Goal: Task Accomplishment & Management: Manage account settings

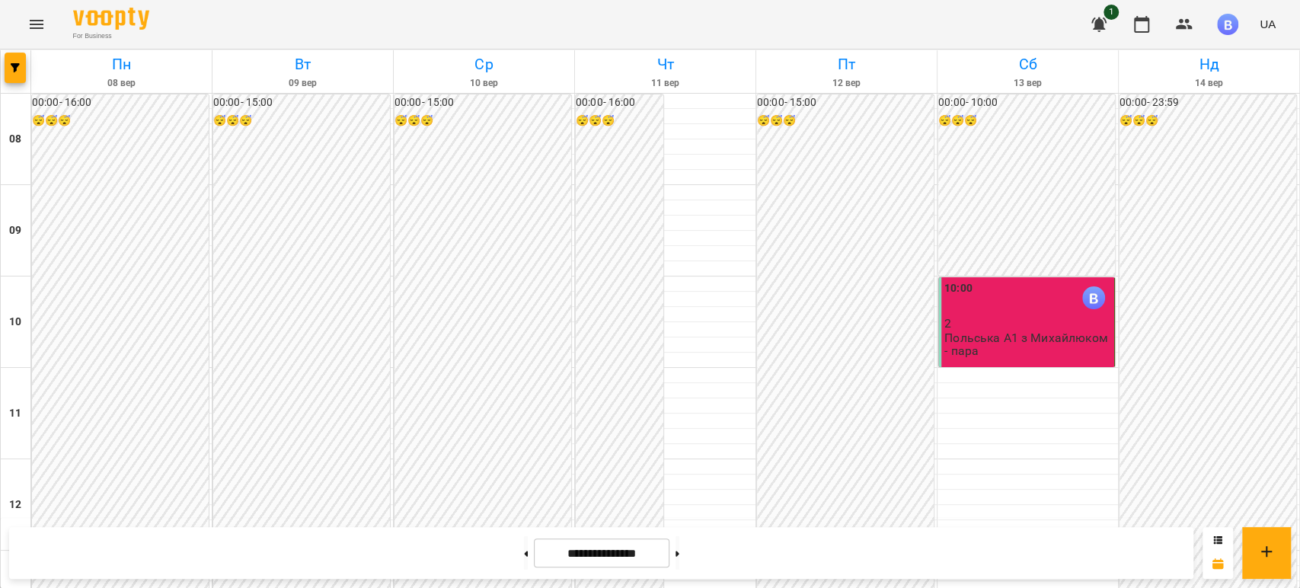
scroll to position [944, 0]
click at [623, 550] on input "**********" at bounding box center [602, 553] width 136 height 30
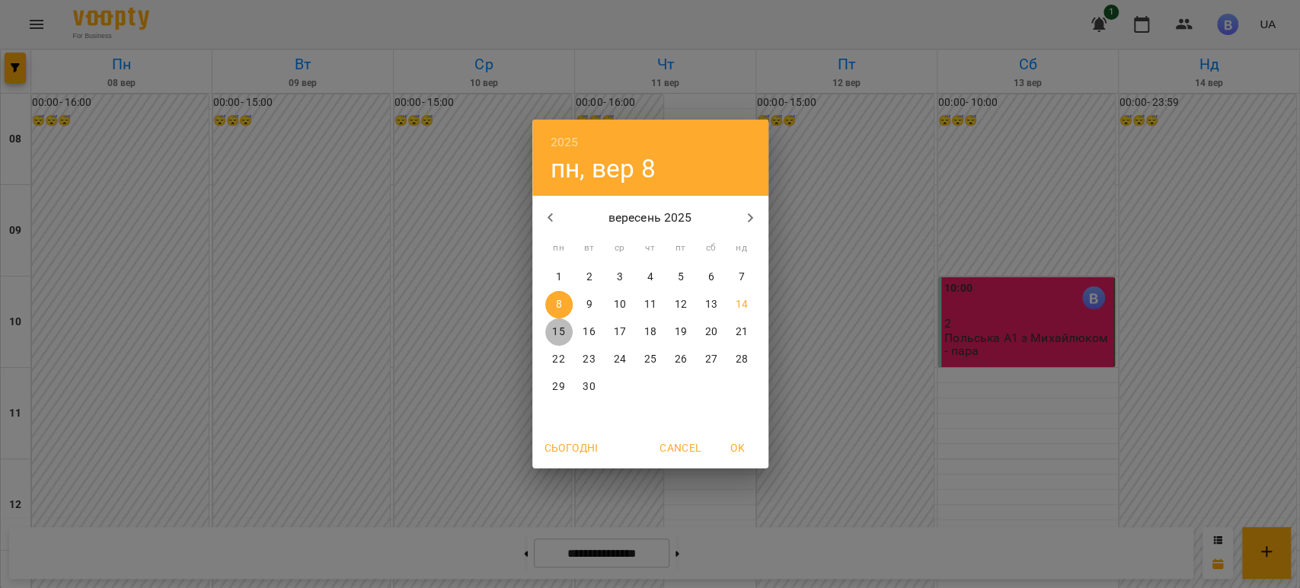
click at [560, 336] on p "15" at bounding box center [558, 331] width 12 height 15
type input "**********"
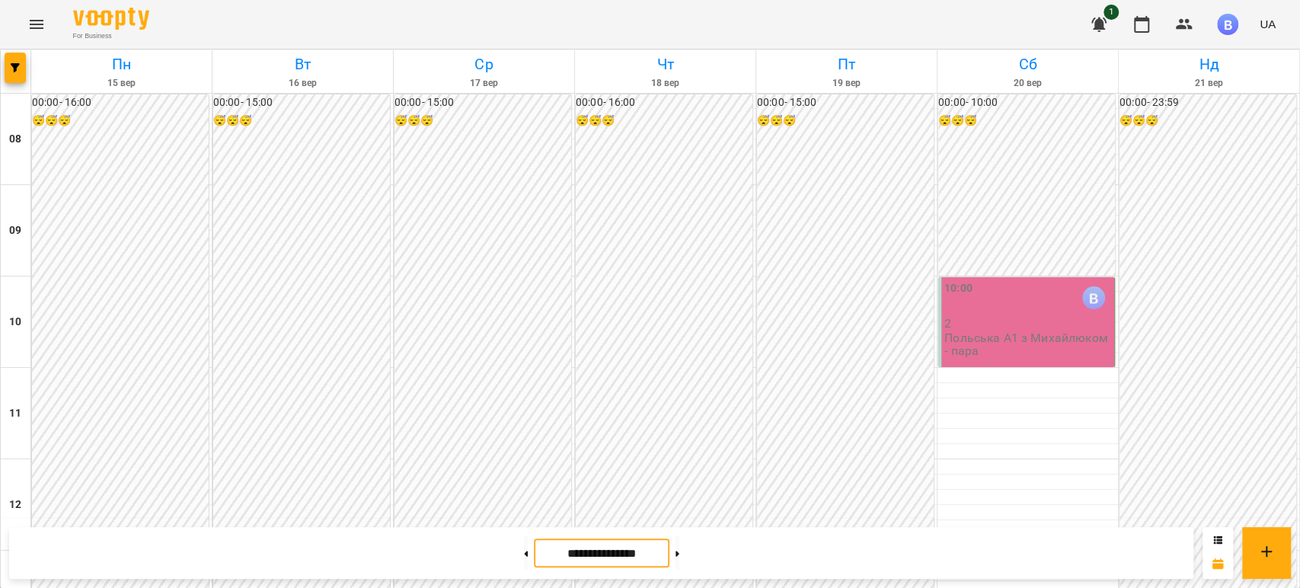
scroll to position [691, 0]
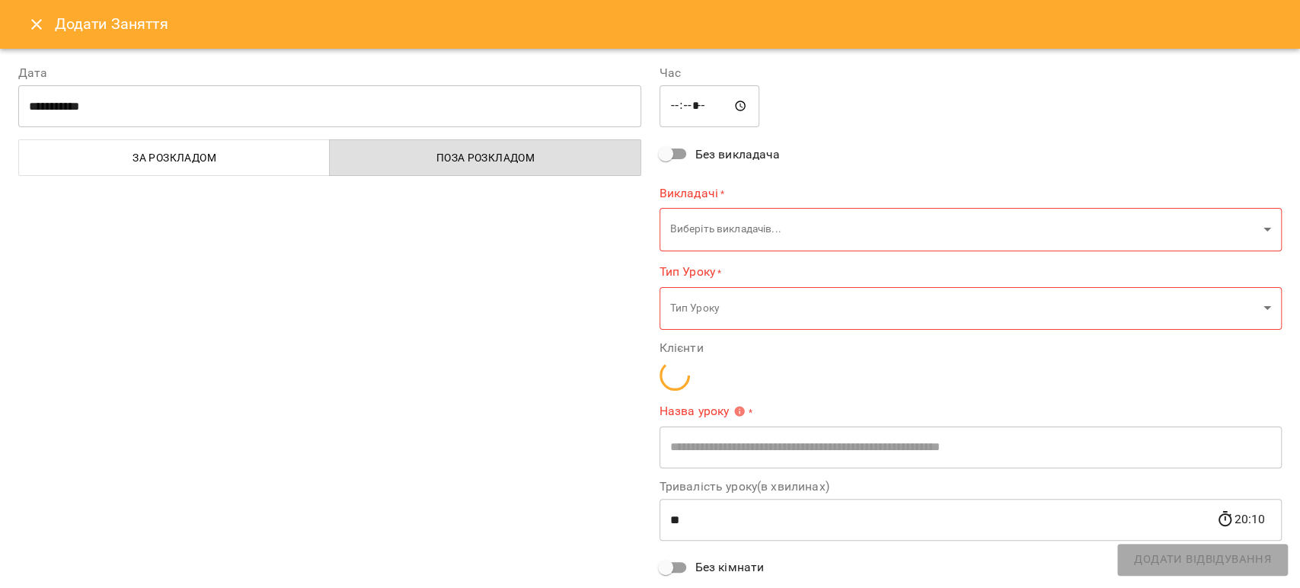
type input "**********"
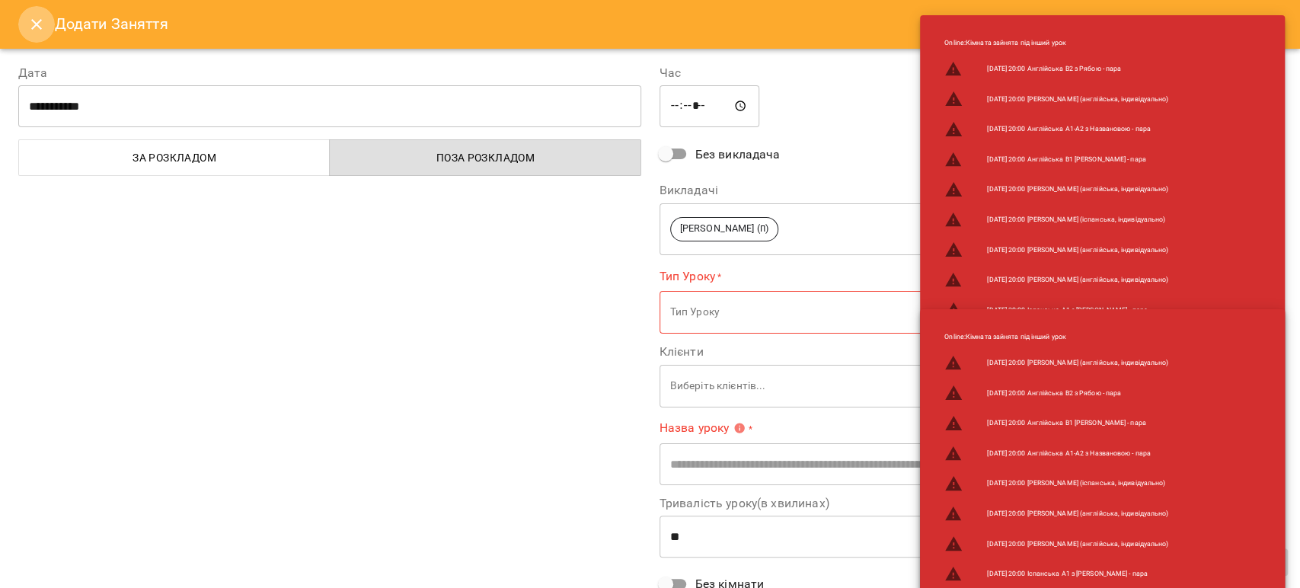
click at [43, 28] on icon "Close" at bounding box center [36, 24] width 18 height 18
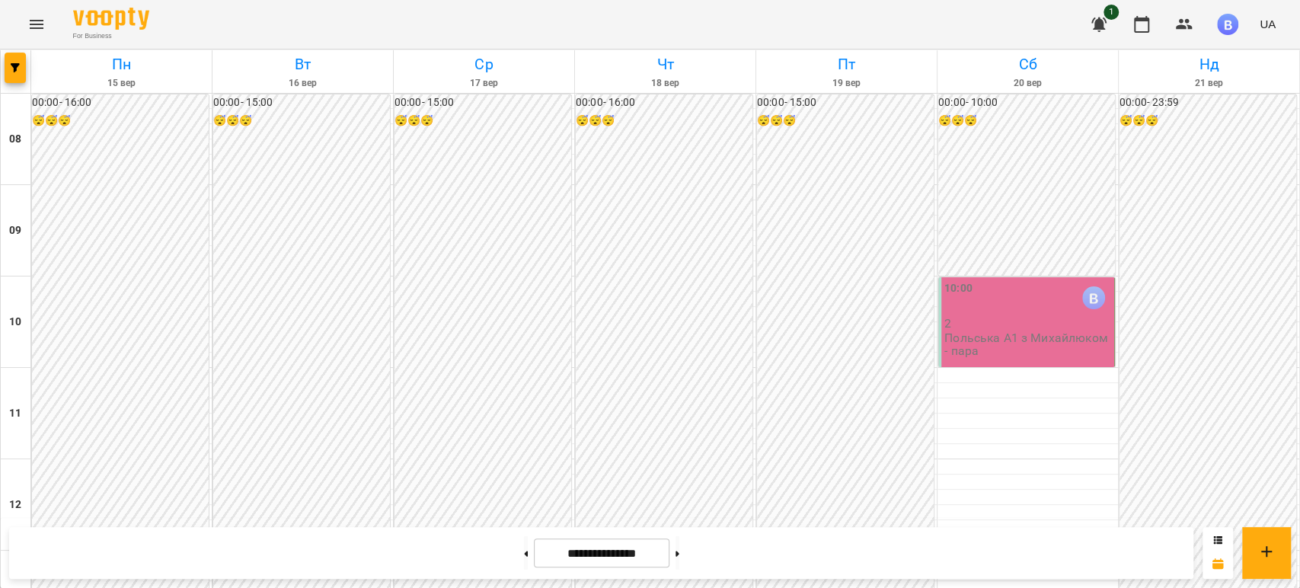
scroll to position [437, 0]
click at [857, 232] on div "00:00 - 15:00 😴😴😴" at bounding box center [845, 413] width 177 height 638
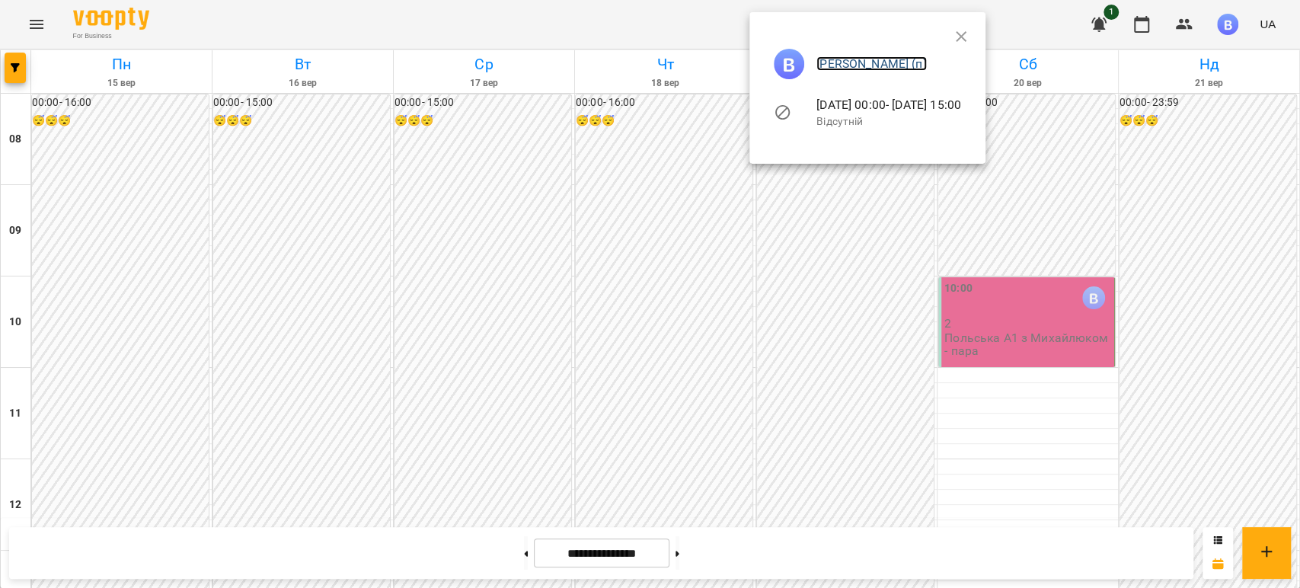
click at [877, 62] on link "[PERSON_NAME] (п)" at bounding box center [871, 63] width 110 height 14
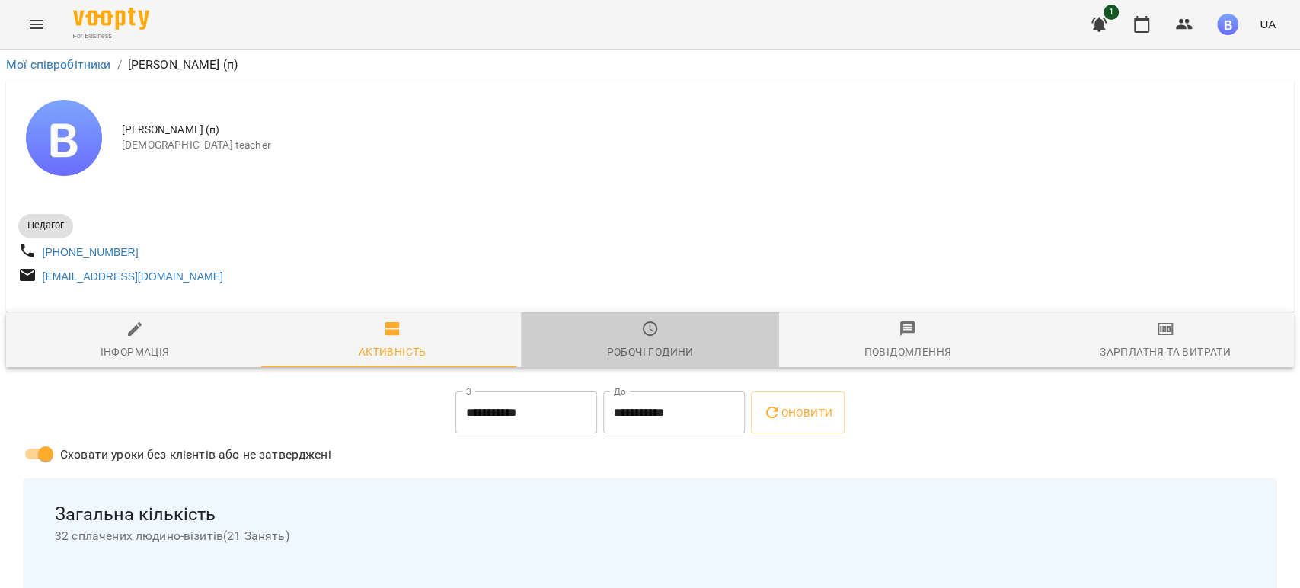
click at [654, 338] on span "Робочі години" at bounding box center [649, 340] width 239 height 41
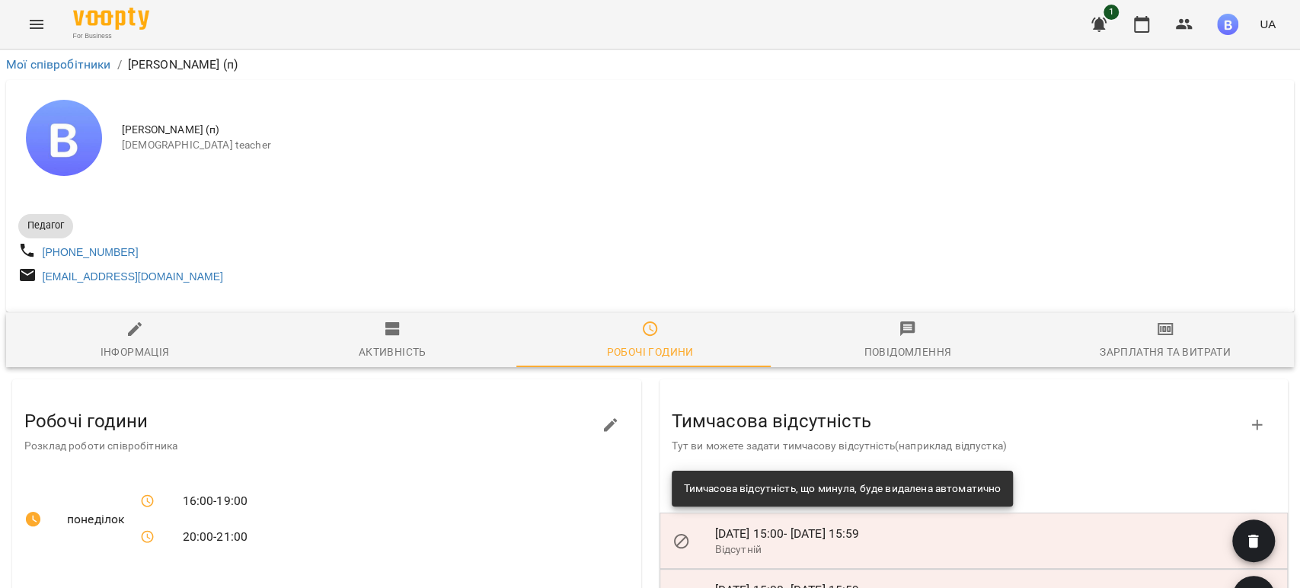
scroll to position [169, 0]
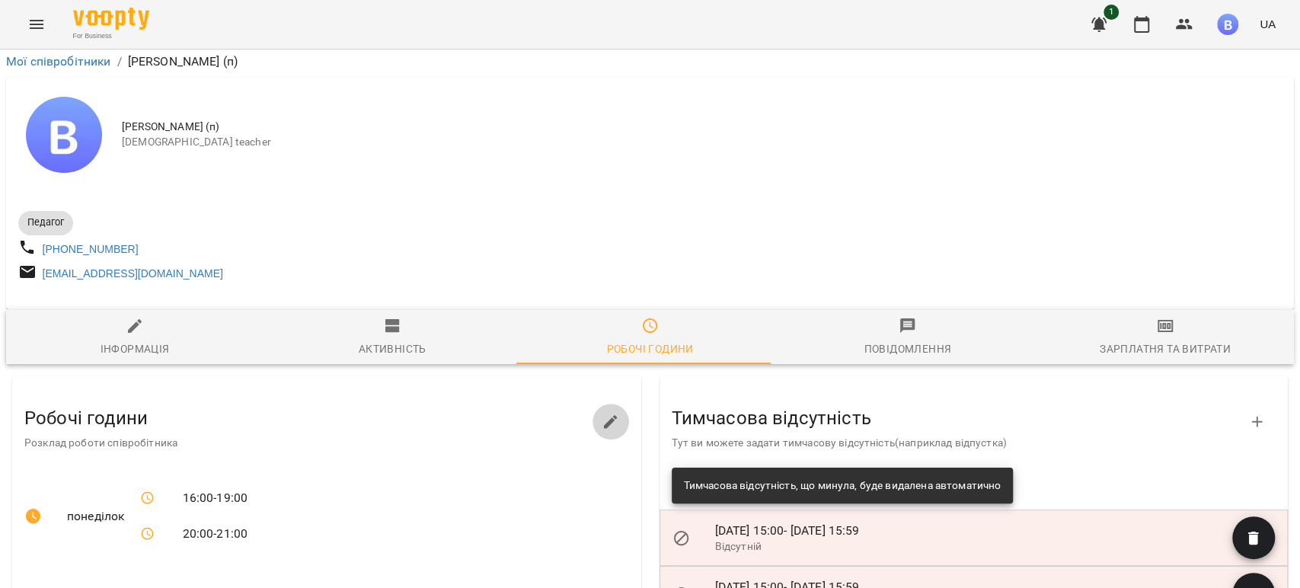
click at [615, 404] on button "button" at bounding box center [611, 422] width 37 height 37
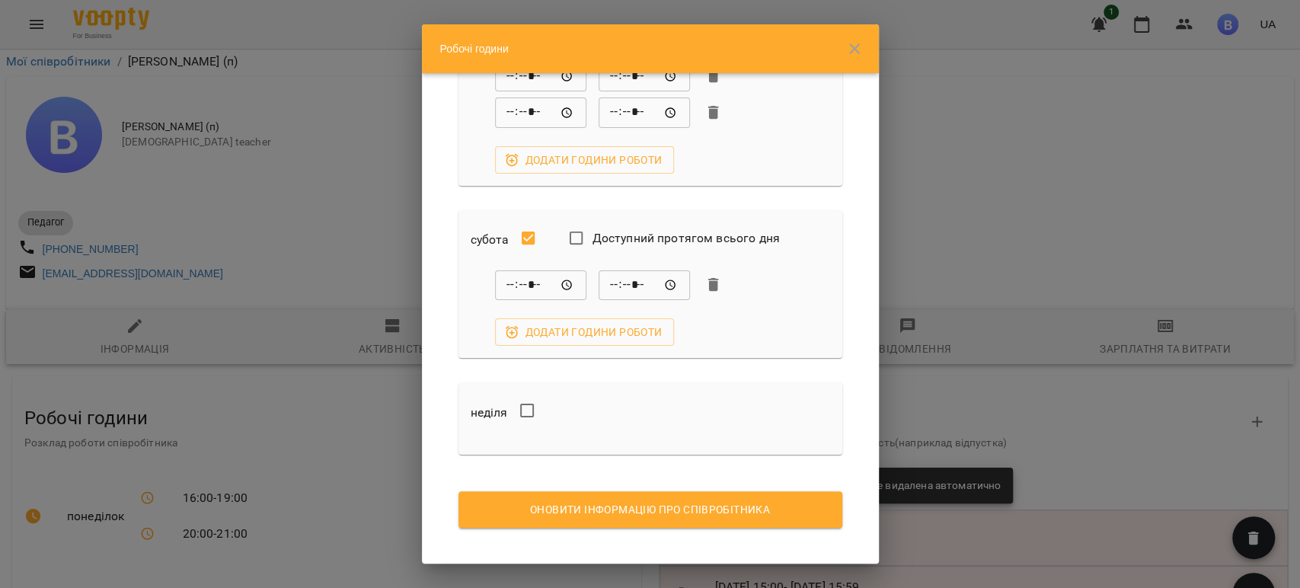
scroll to position [941, 0]
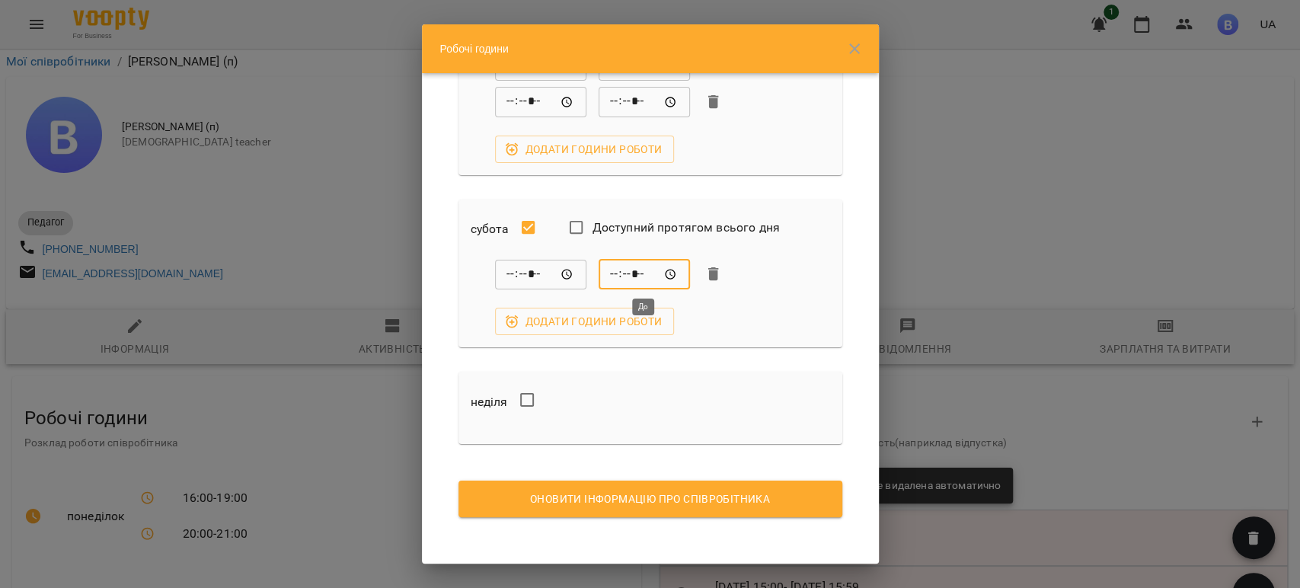
click at [615, 273] on input "*****" at bounding box center [644, 274] width 91 height 30
type input "*****"
click at [627, 325] on span "Додати години роботи" at bounding box center [584, 321] width 155 height 18
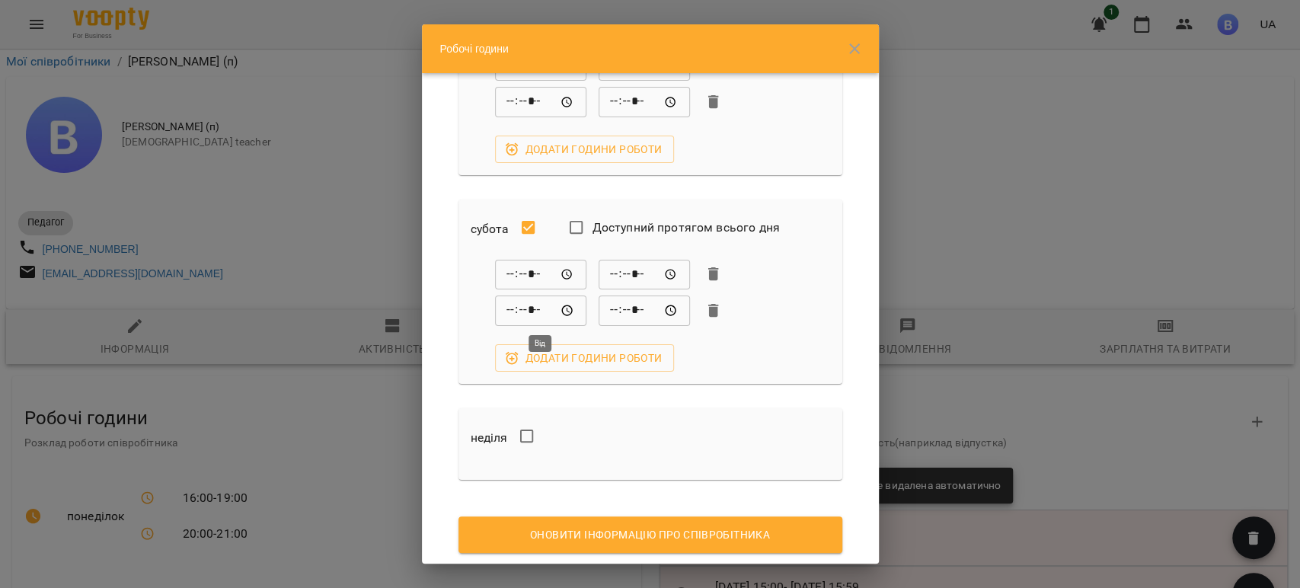
click at [510, 315] on input "*****" at bounding box center [540, 311] width 91 height 30
type input "*****"
click at [617, 314] on input "*****" at bounding box center [644, 311] width 91 height 30
type input "*****"
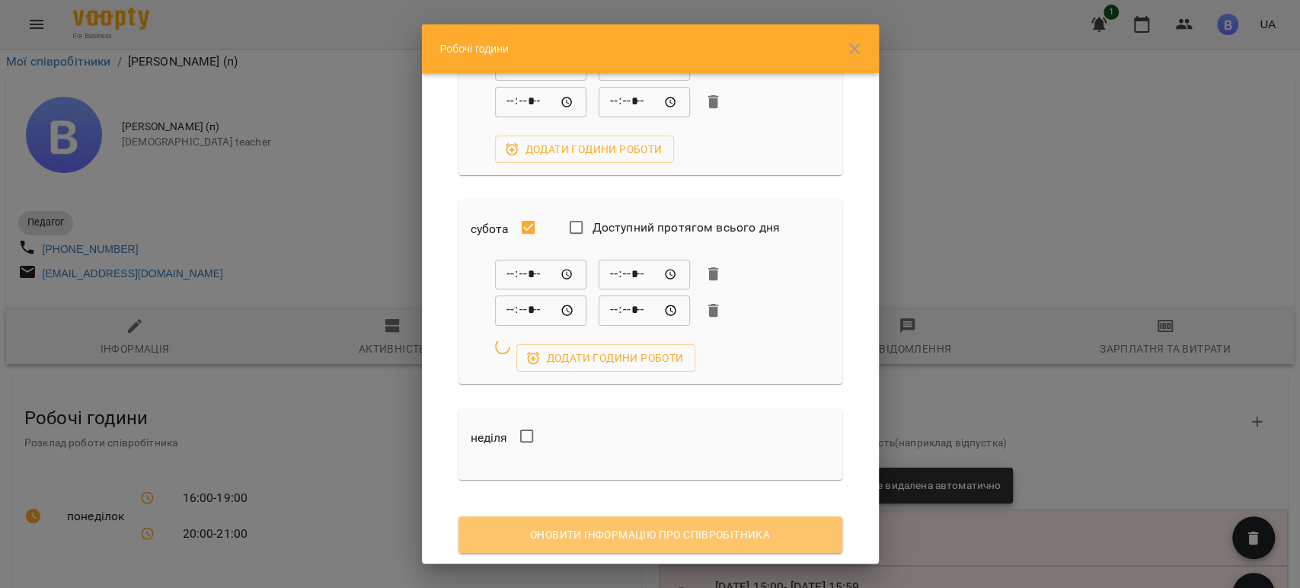
click at [717, 537] on span "Оновити інформацію про співробітника" at bounding box center [650, 535] width 359 height 18
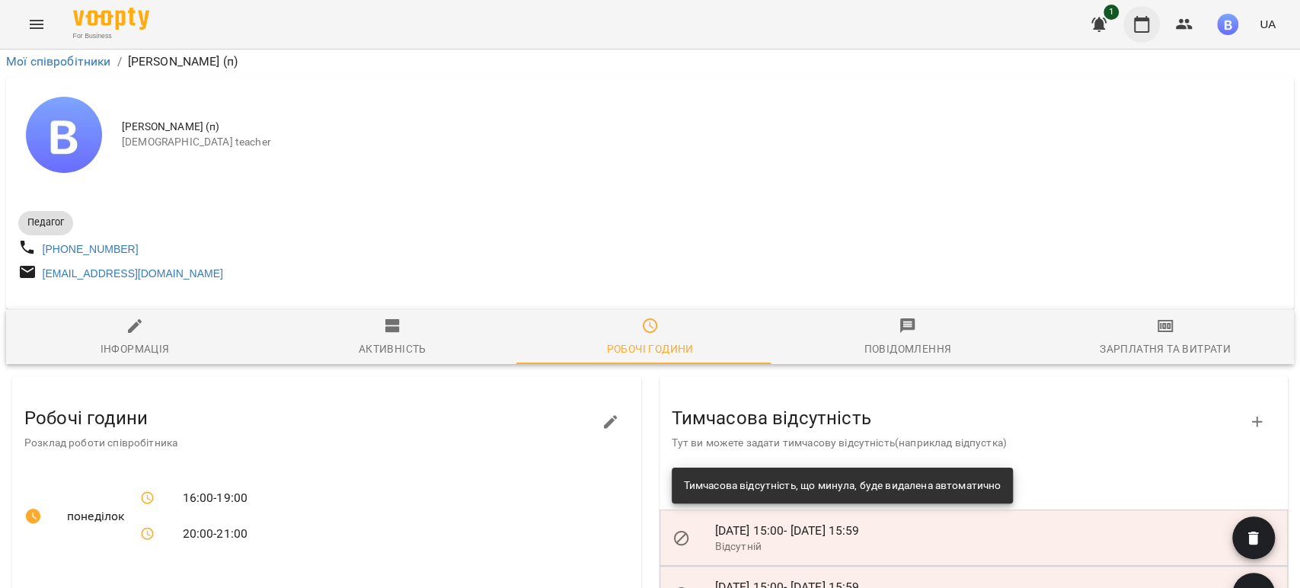
click at [1135, 29] on icon "button" at bounding box center [1141, 24] width 15 height 17
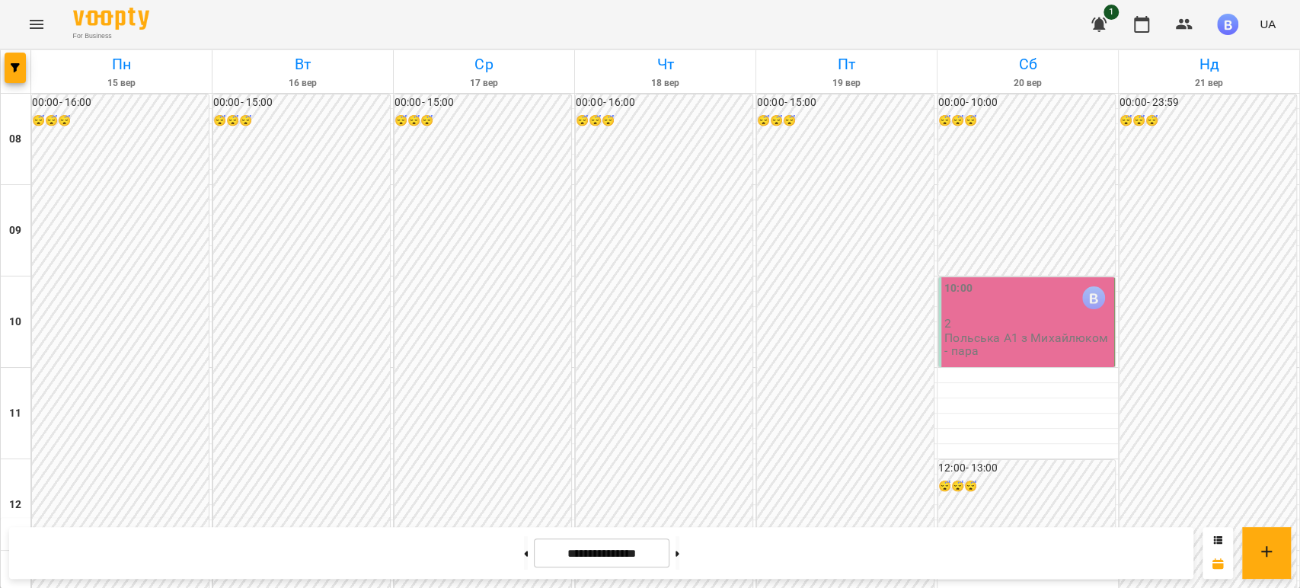
scroll to position [691, 0]
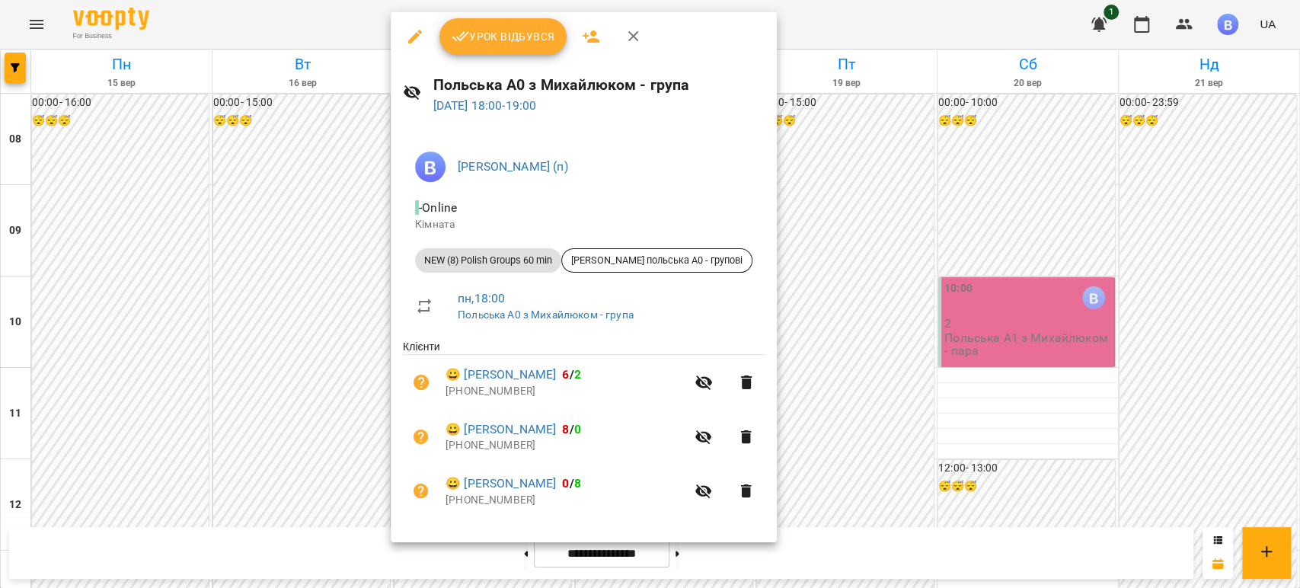
click at [835, 436] on div at bounding box center [650, 294] width 1300 height 588
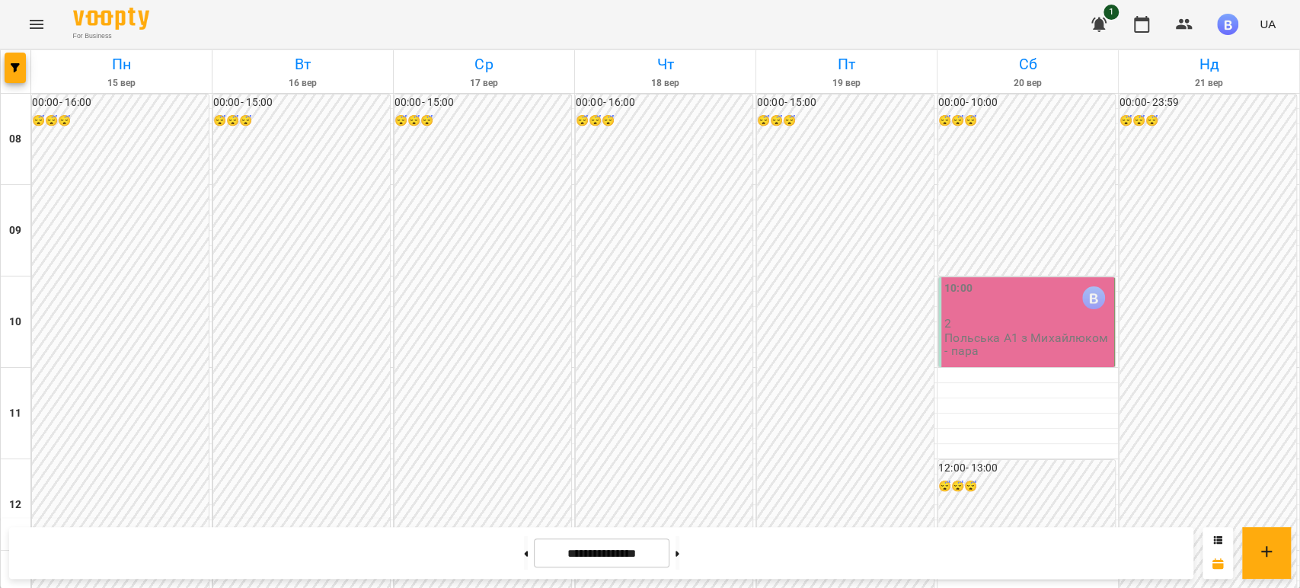
scroll to position [860, 0]
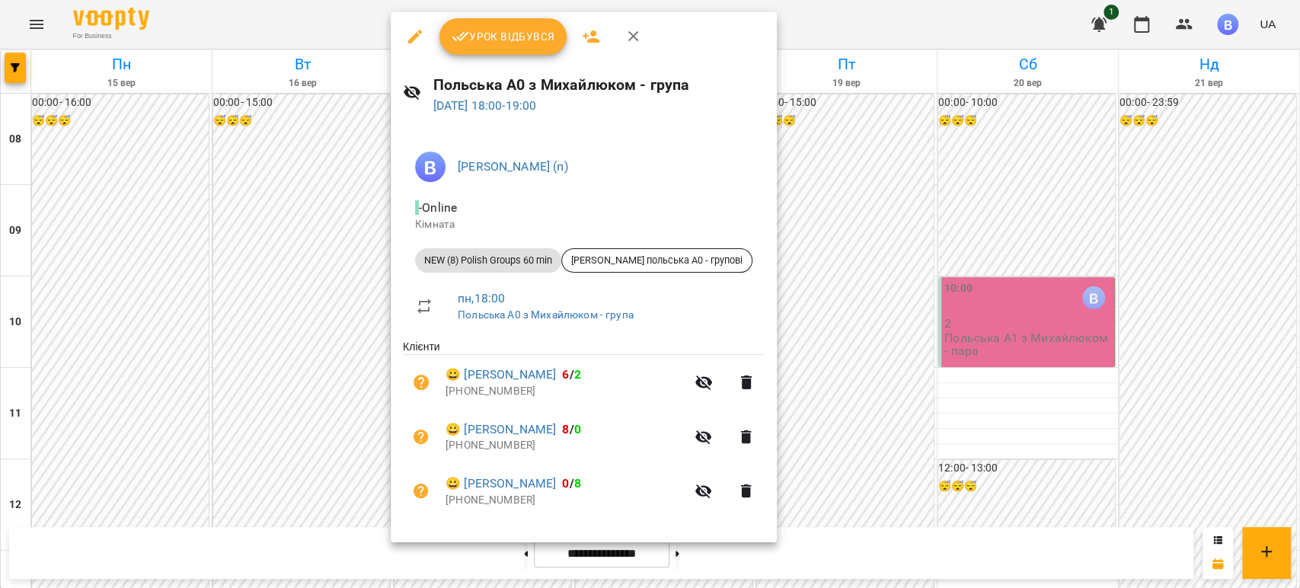
click at [854, 359] on div at bounding box center [650, 294] width 1300 height 588
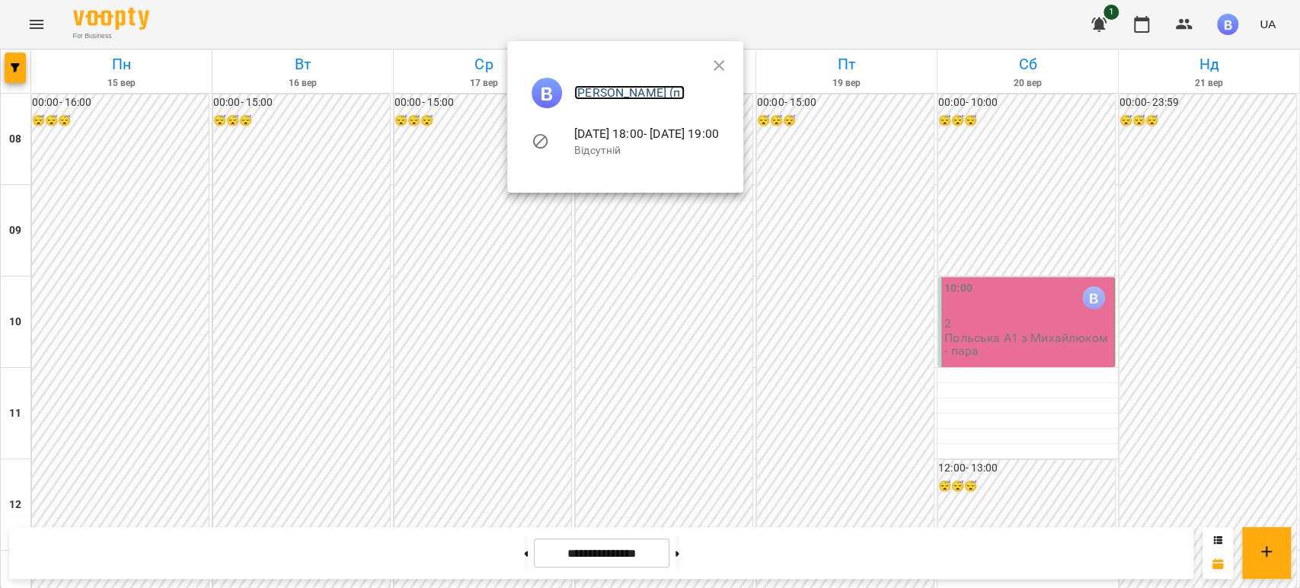
click at [644, 91] on link "[PERSON_NAME] (п)" at bounding box center [629, 92] width 110 height 14
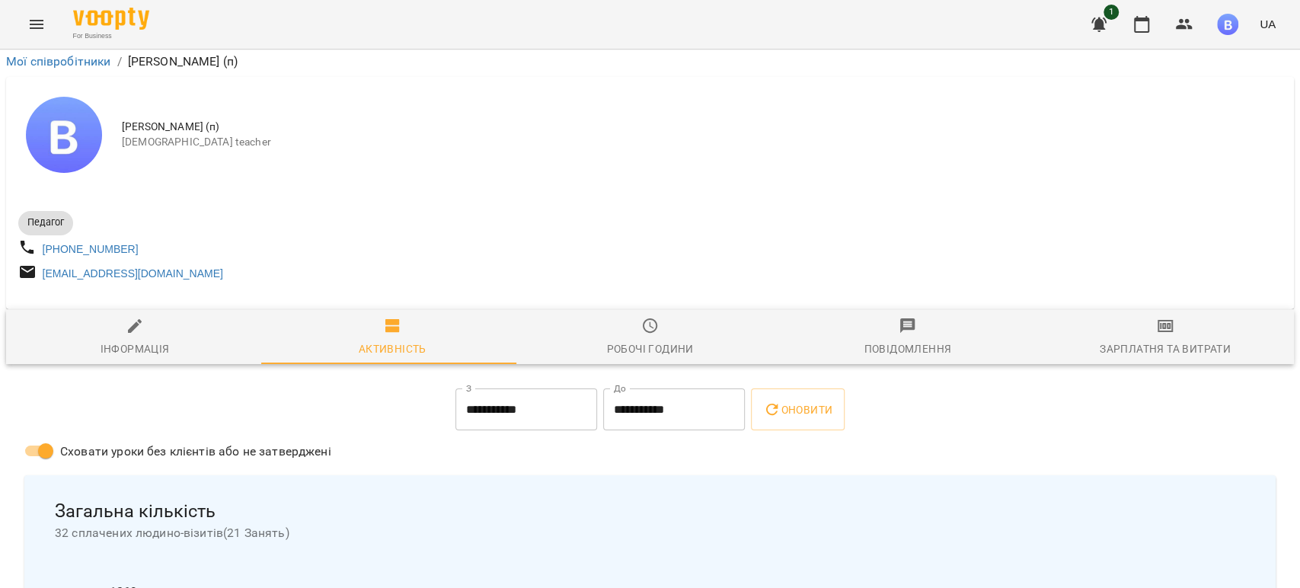
scroll to position [169, 0]
click at [619, 340] on div "Робочі години" at bounding box center [649, 349] width 87 height 18
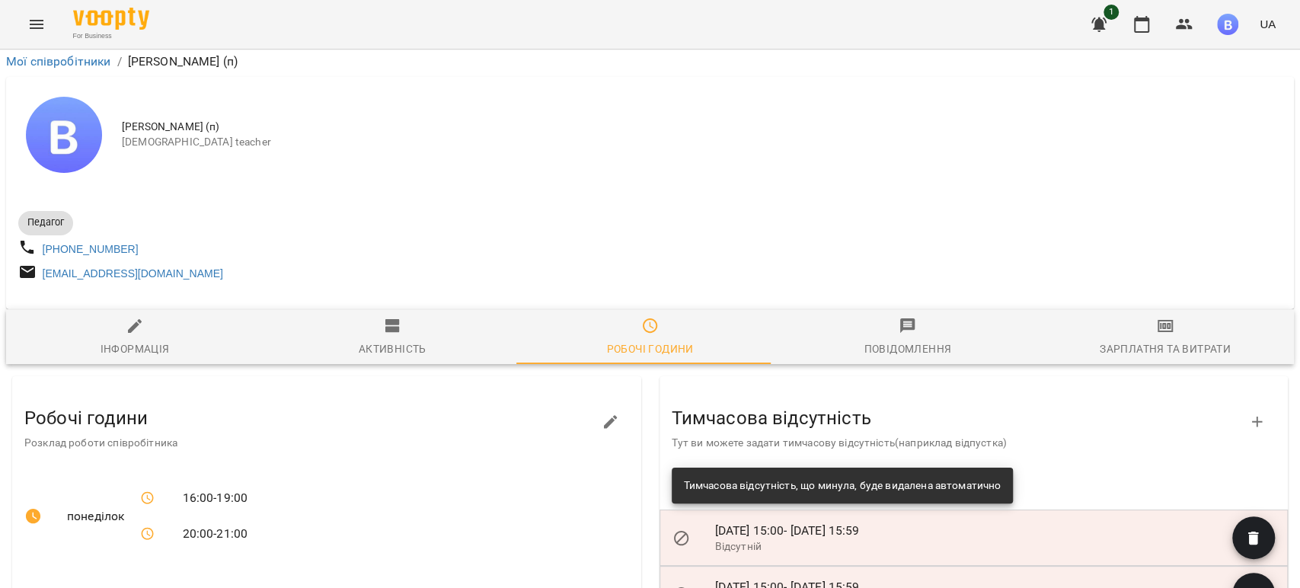
click at [609, 413] on icon "button" at bounding box center [611, 422] width 18 height 18
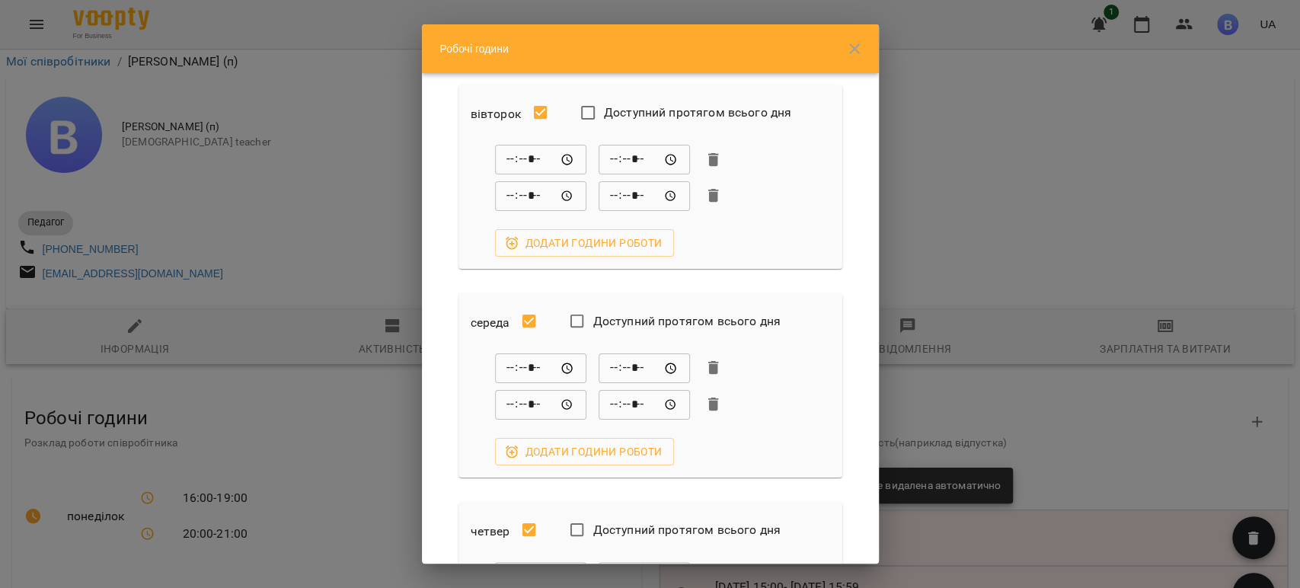
scroll to position [254, 0]
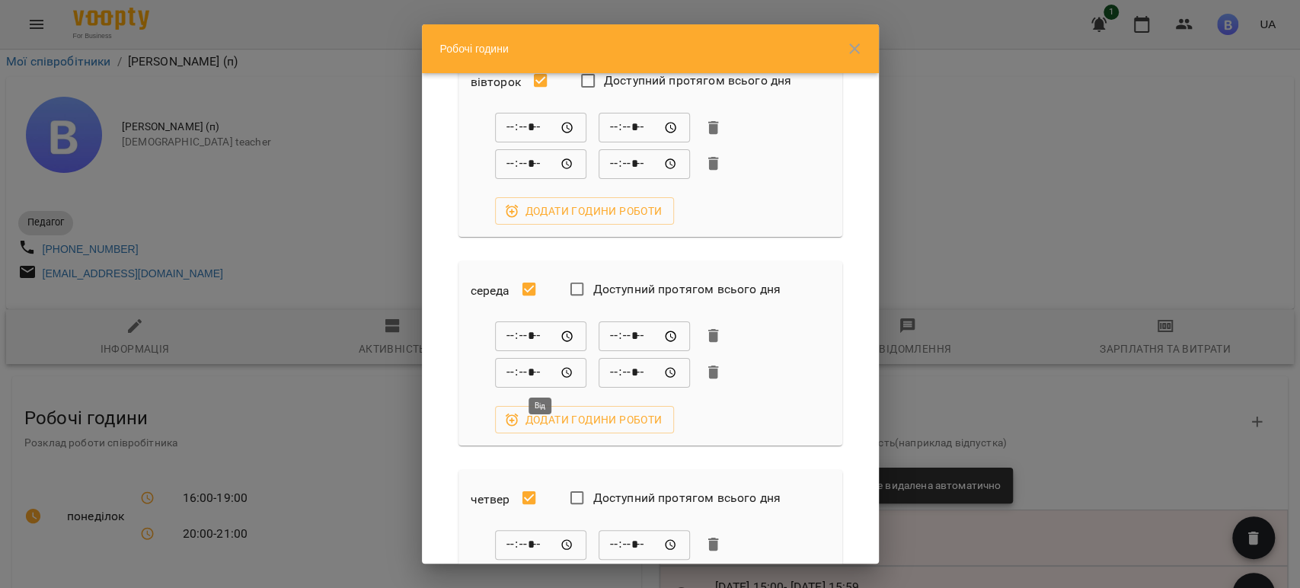
click at [514, 374] on input "*****" at bounding box center [540, 372] width 91 height 30
type input "*****"
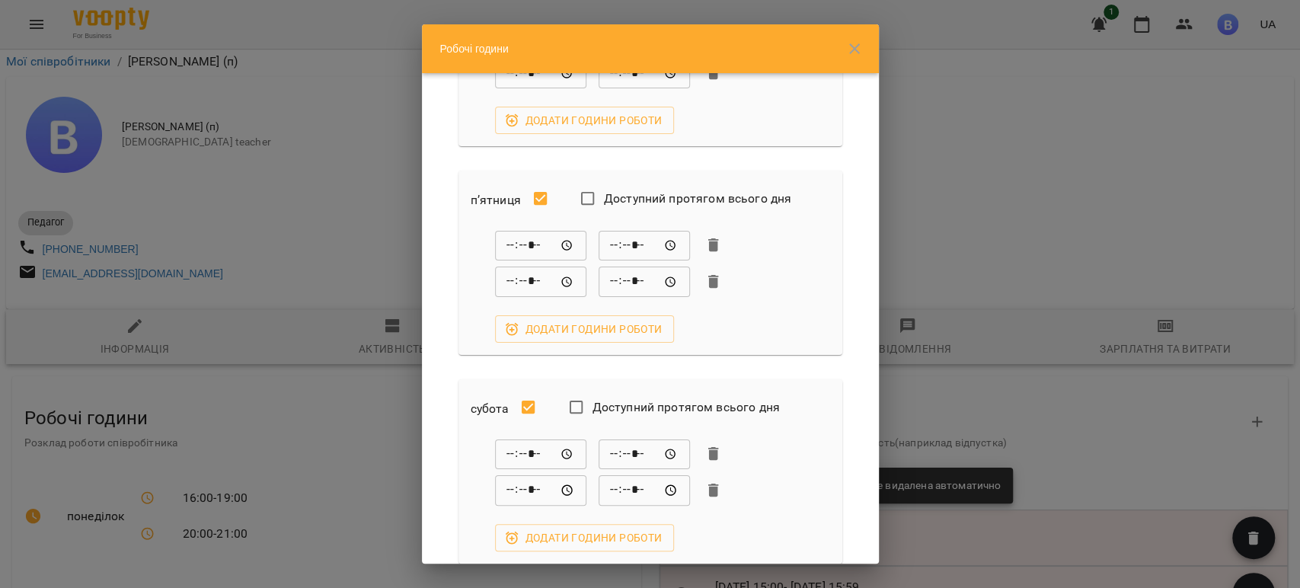
scroll to position [978, 0]
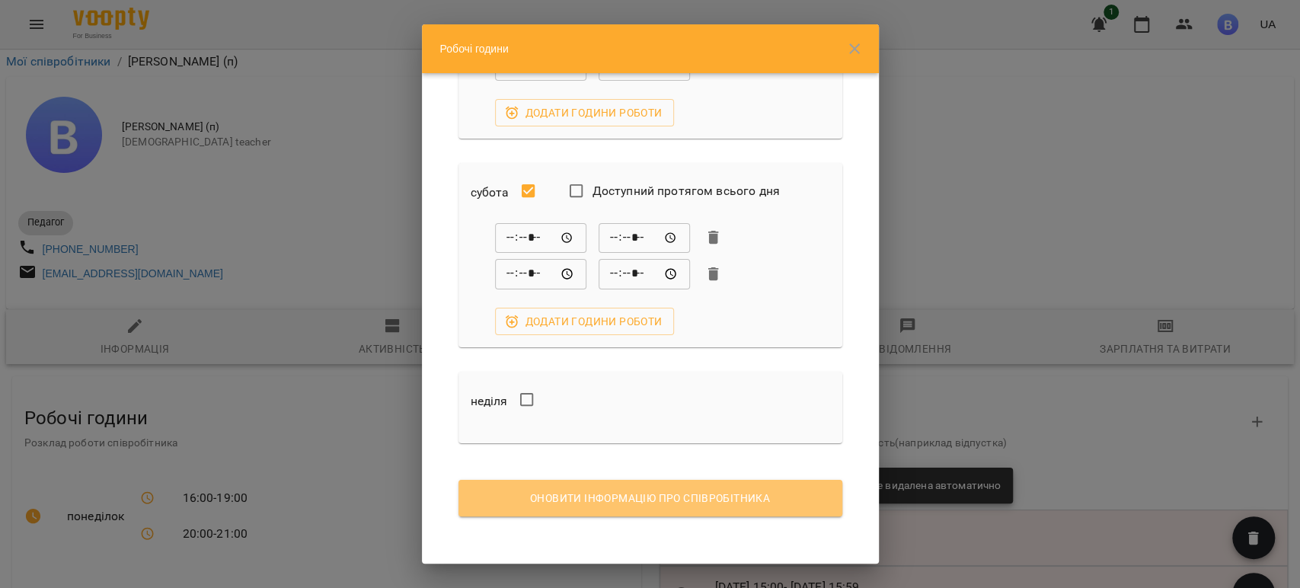
click at [712, 497] on span "Оновити інформацію про співробітника" at bounding box center [650, 498] width 359 height 18
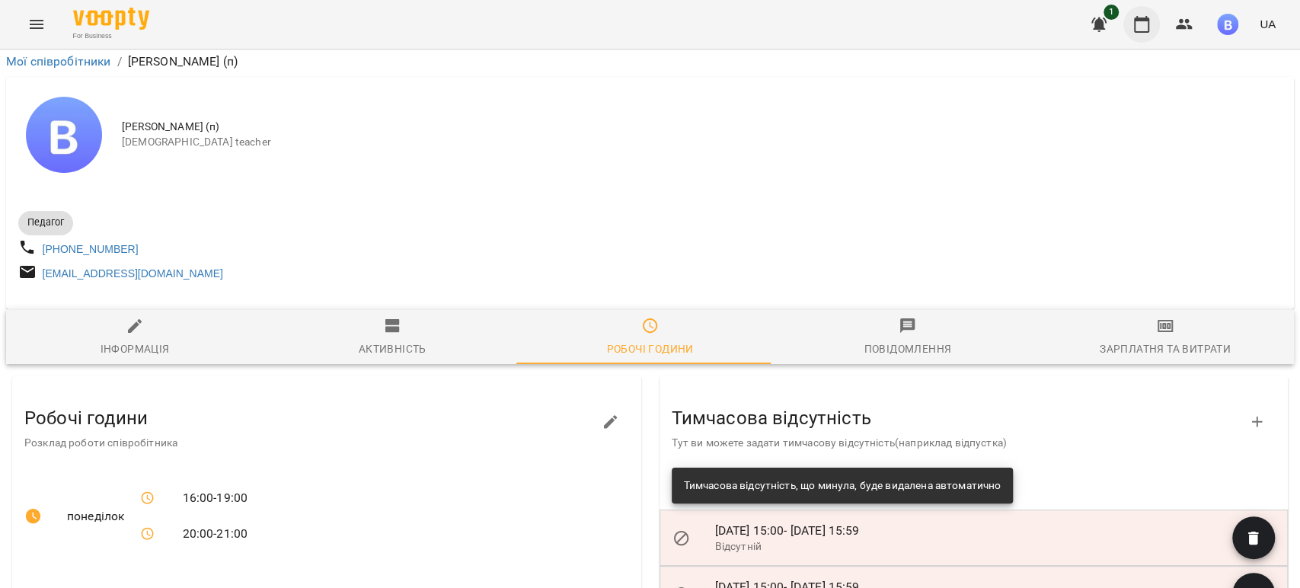
click at [1132, 24] on button "button" at bounding box center [1141, 24] width 37 height 37
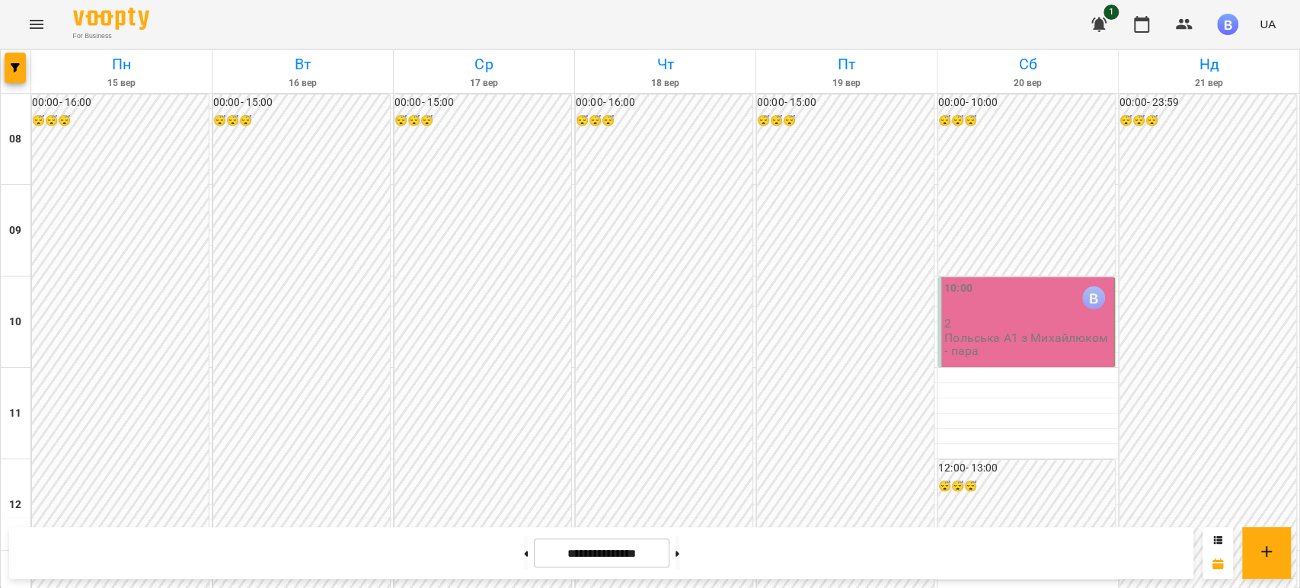
scroll to position [762, 0]
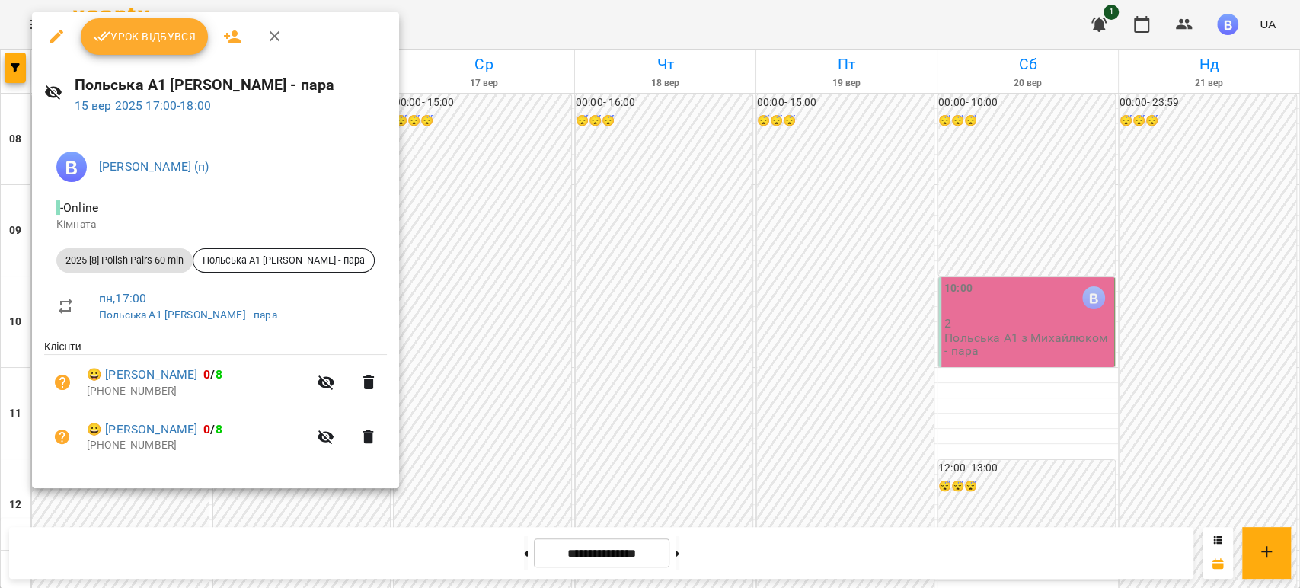
click at [466, 356] on div at bounding box center [650, 294] width 1300 height 588
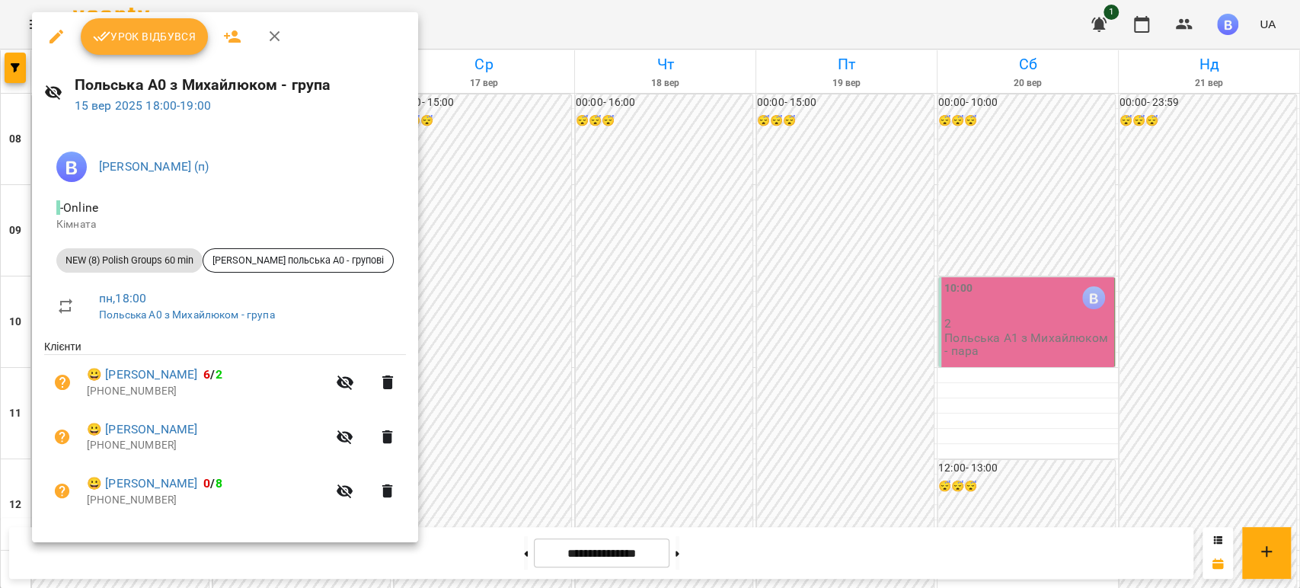
click at [441, 375] on div at bounding box center [650, 294] width 1300 height 588
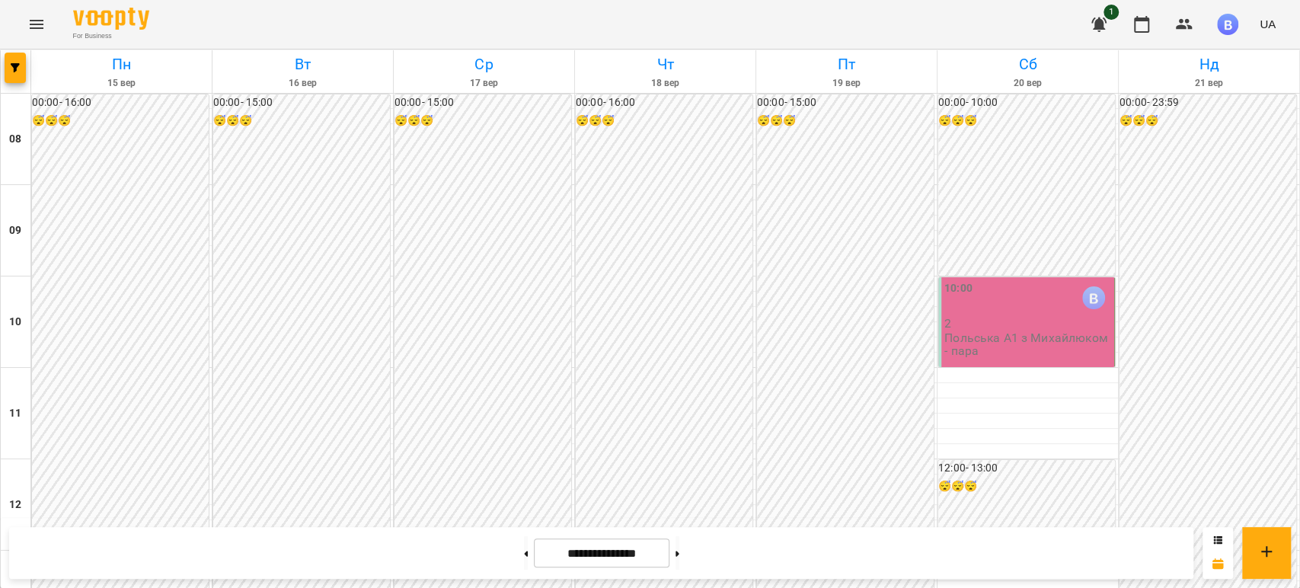
scroll to position [846, 0]
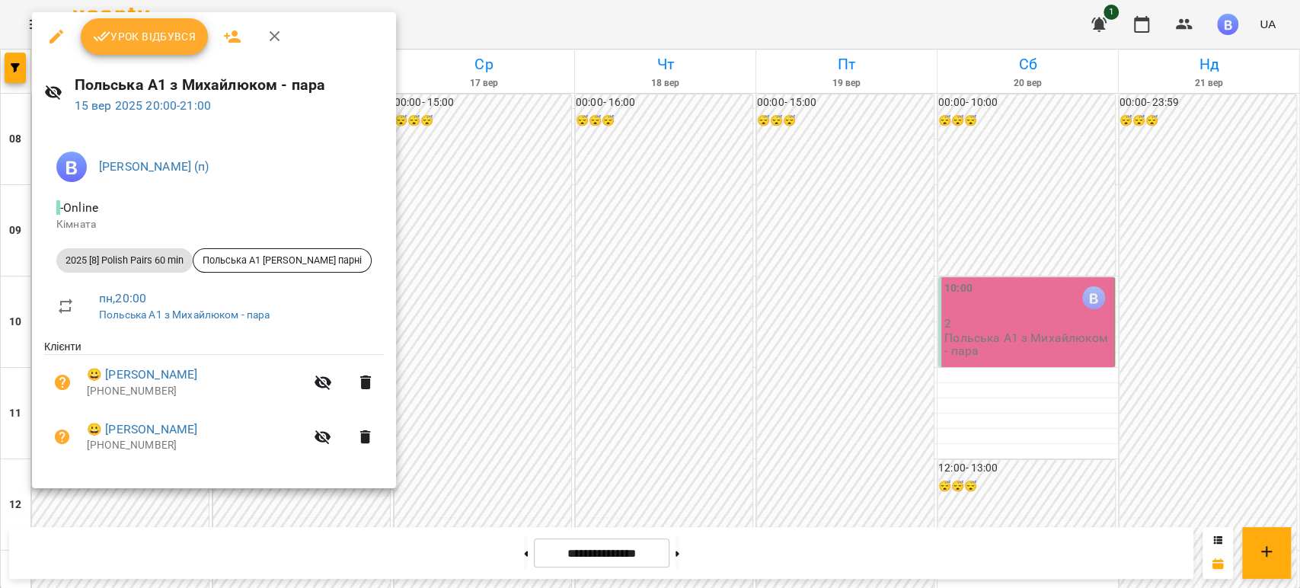
click at [431, 300] on div at bounding box center [650, 294] width 1300 height 588
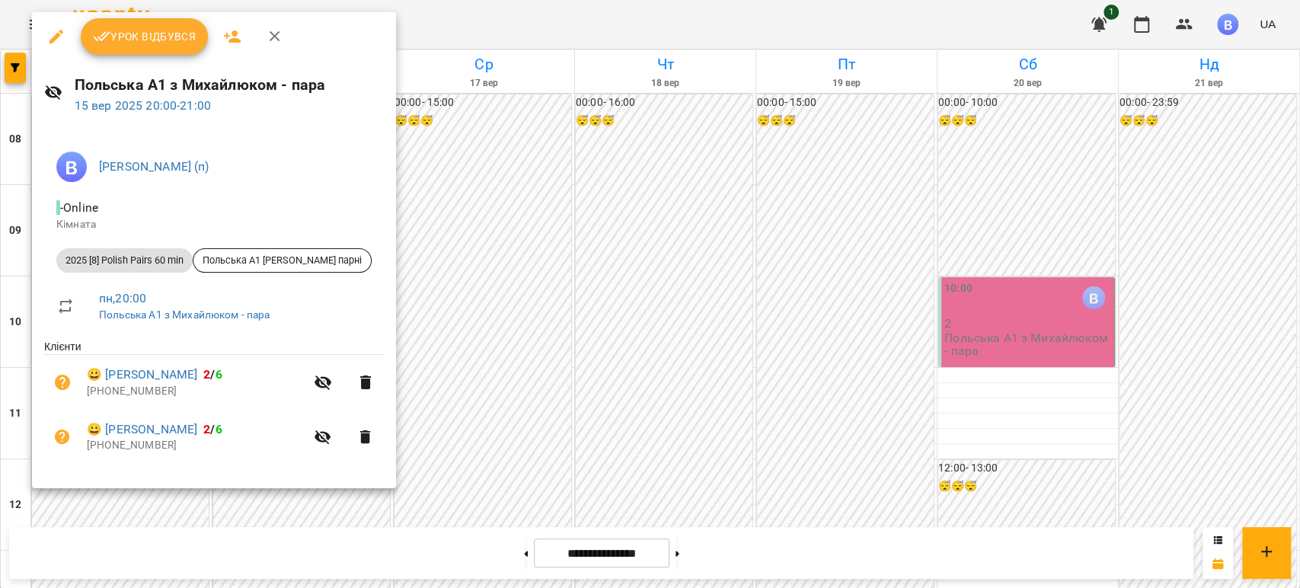
click at [494, 280] on div at bounding box center [650, 294] width 1300 height 588
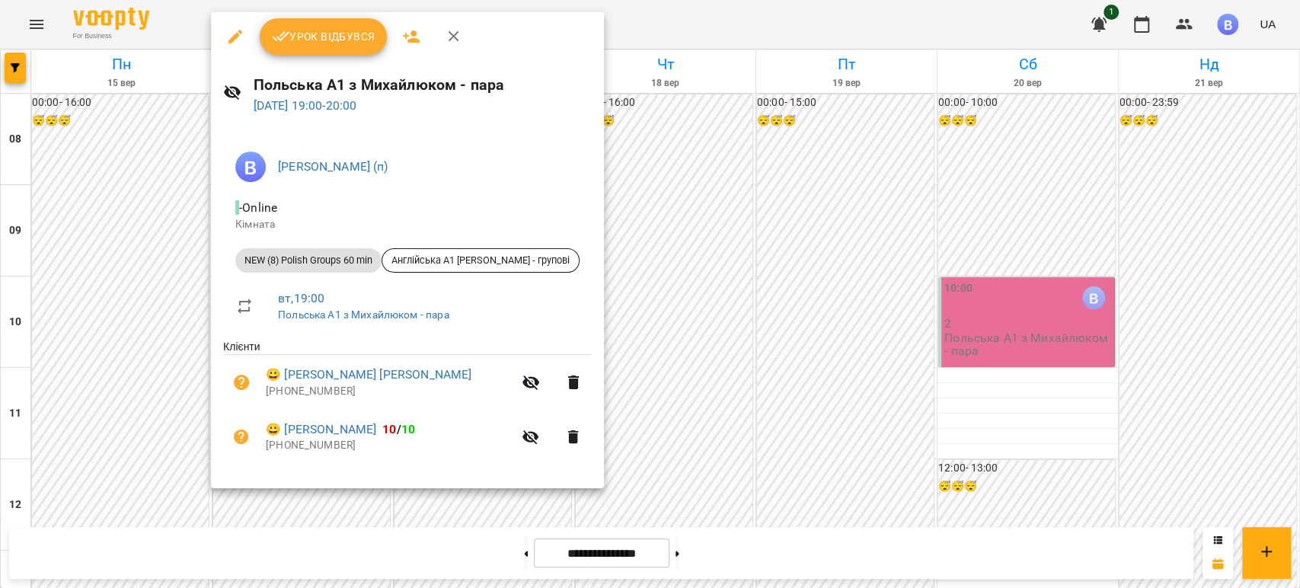
click at [617, 308] on div at bounding box center [650, 294] width 1300 height 588
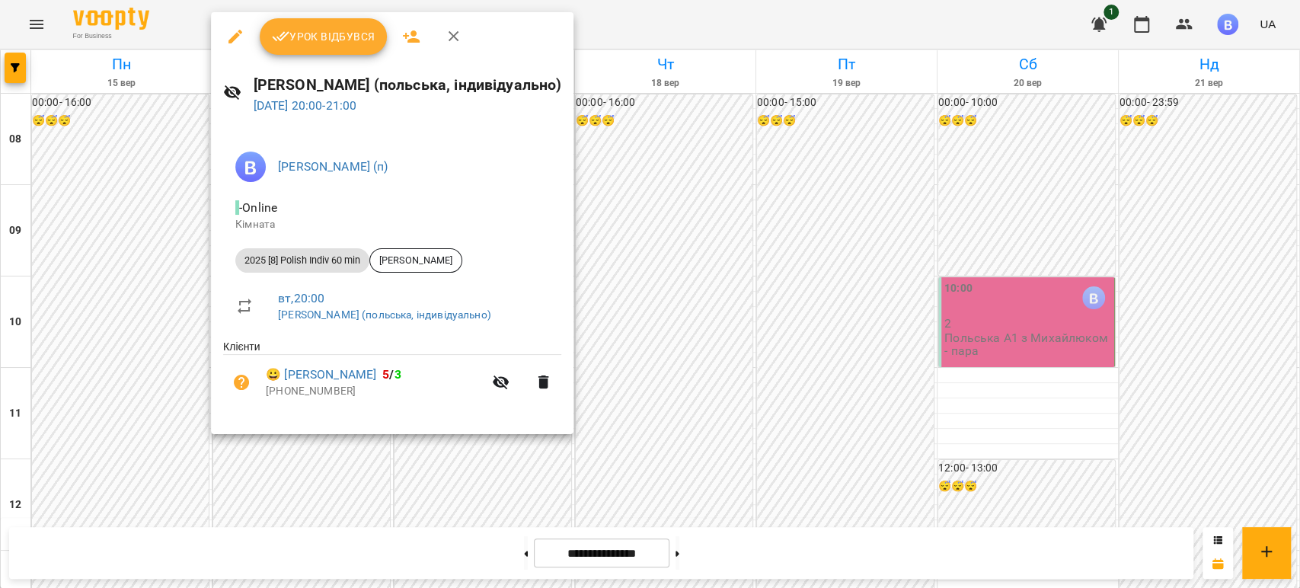
click at [644, 356] on div at bounding box center [650, 294] width 1300 height 588
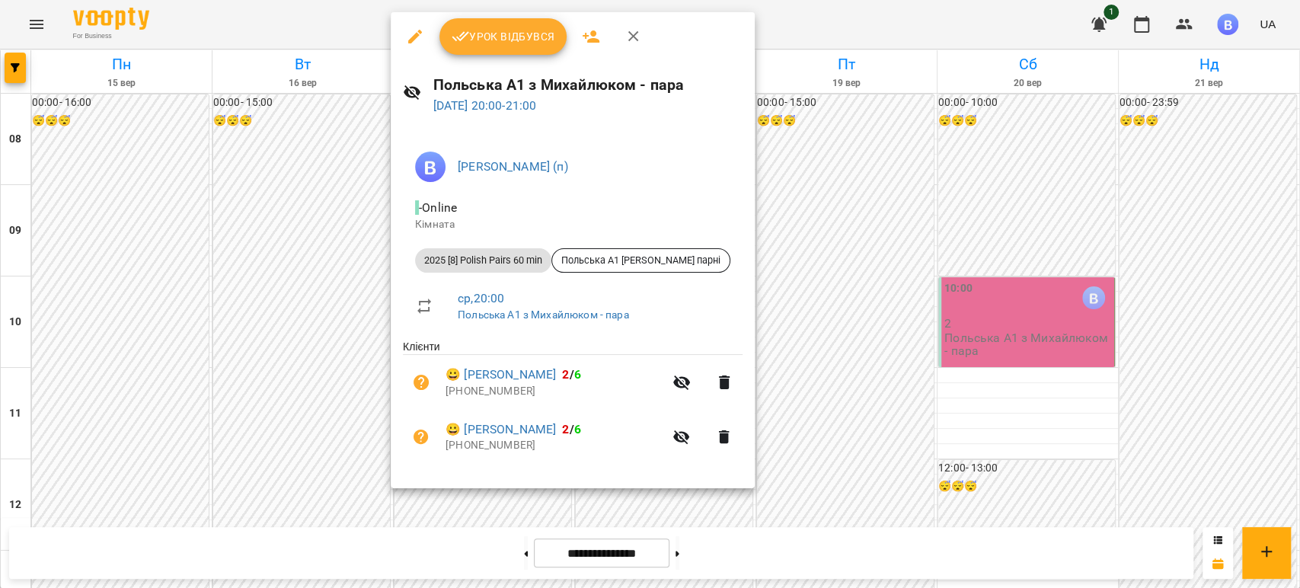
click at [768, 332] on div at bounding box center [650, 294] width 1300 height 588
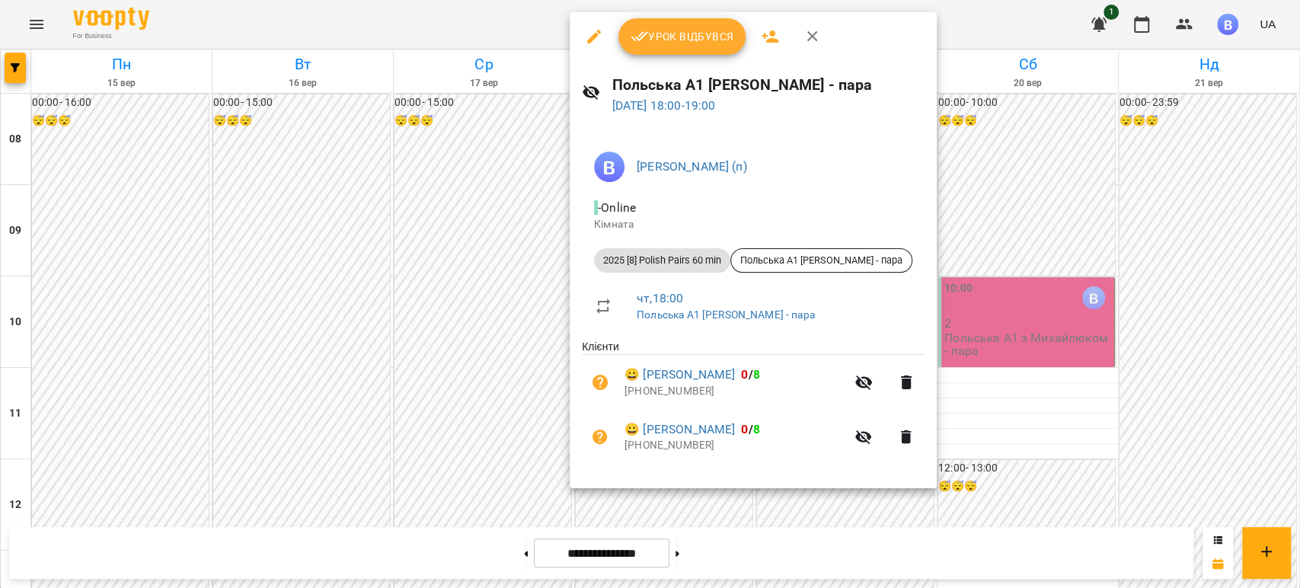
click at [975, 321] on div at bounding box center [650, 294] width 1300 height 588
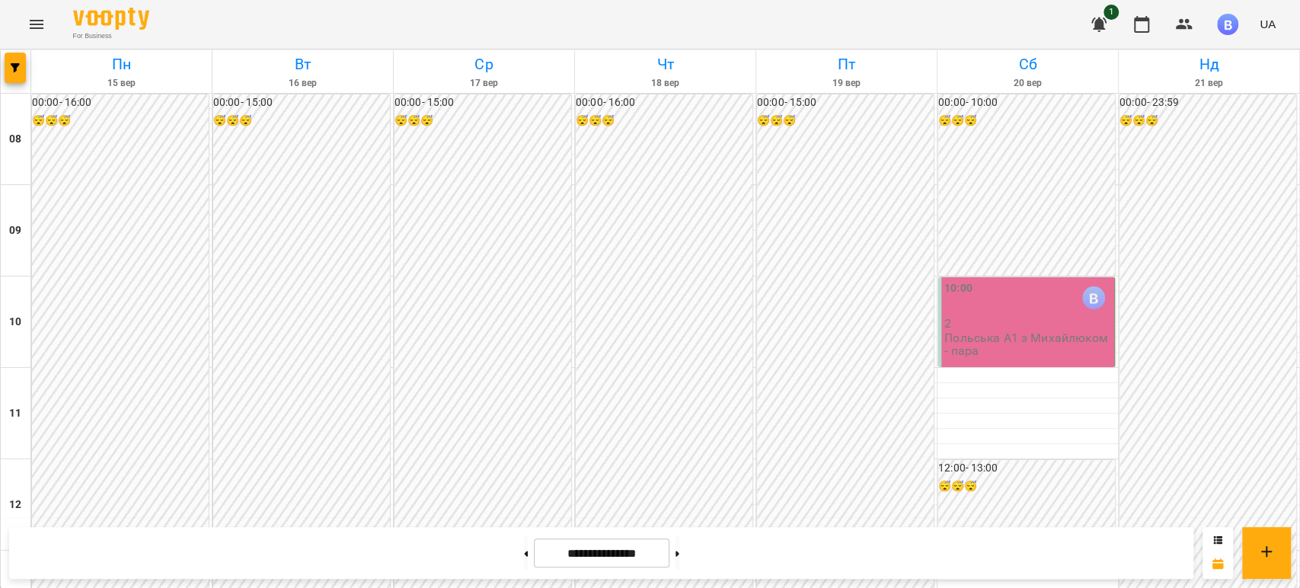
scroll to position [944, 0]
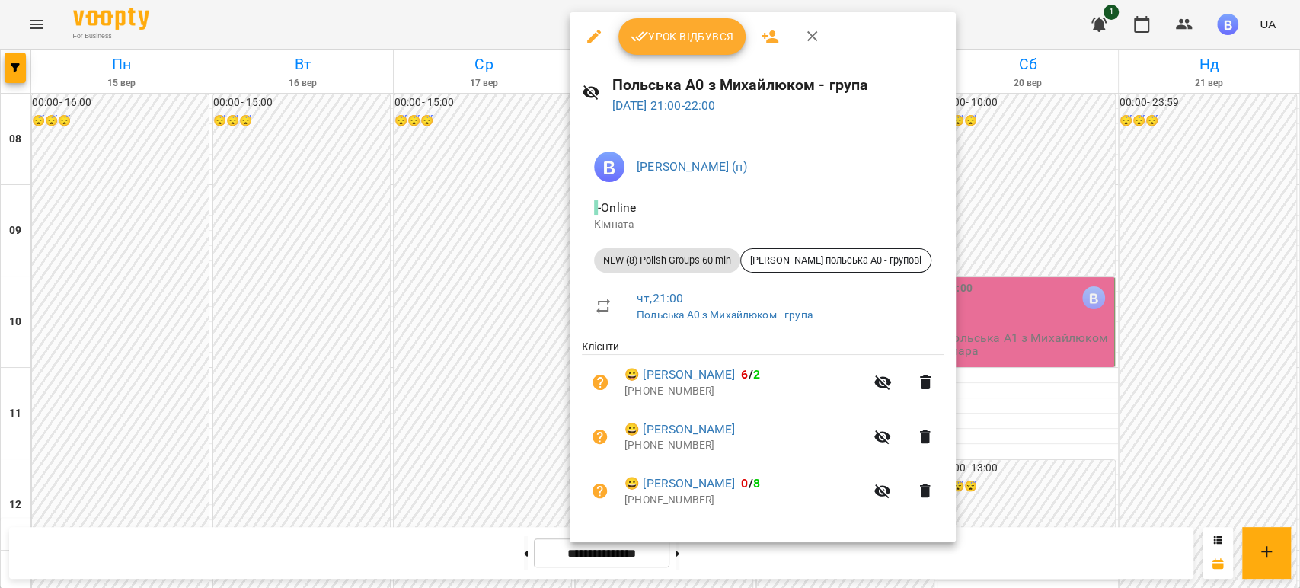
click at [1046, 321] on div at bounding box center [650, 294] width 1300 height 588
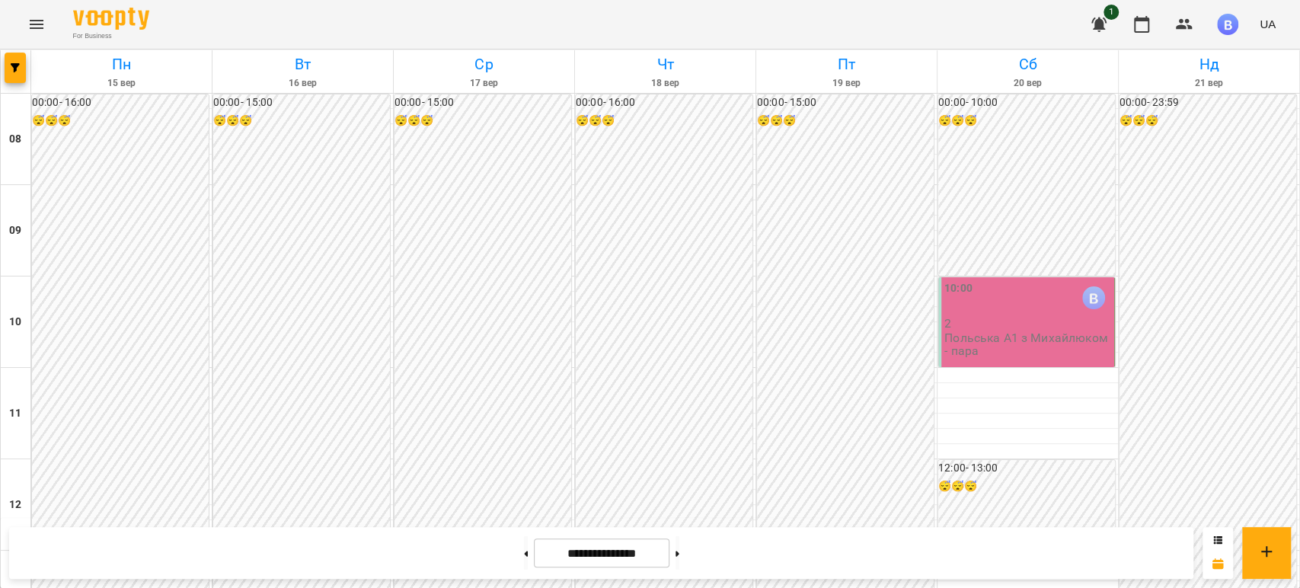
scroll to position [0, 0]
click at [986, 303] on div "10:00" at bounding box center [1027, 297] width 167 height 35
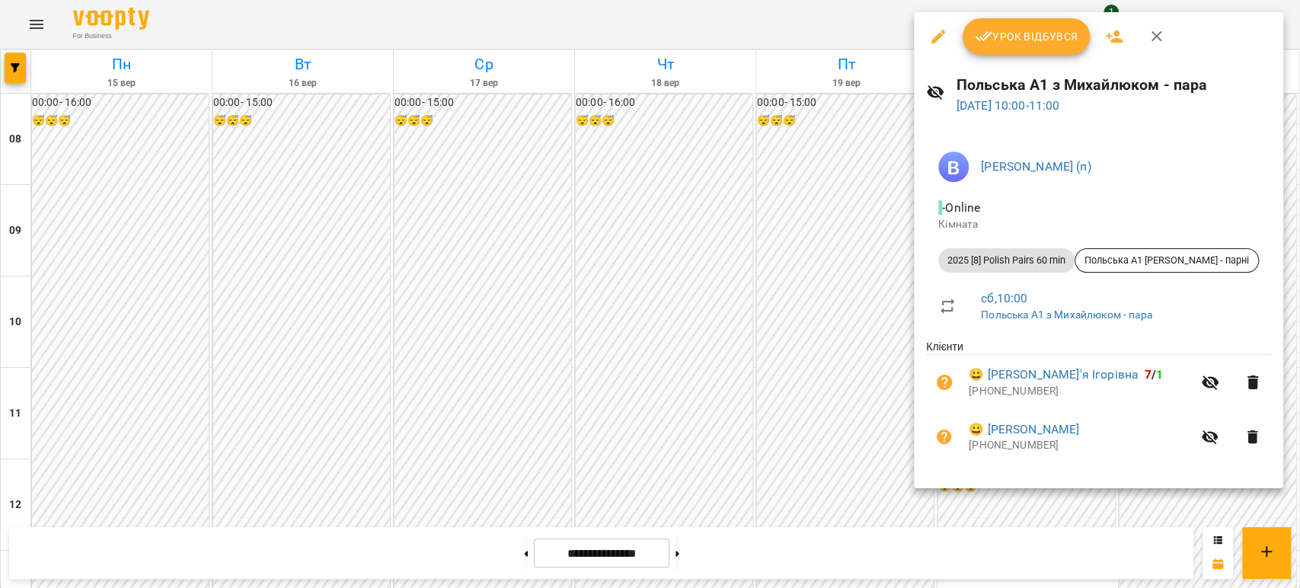
click at [786, 241] on div at bounding box center [650, 294] width 1300 height 588
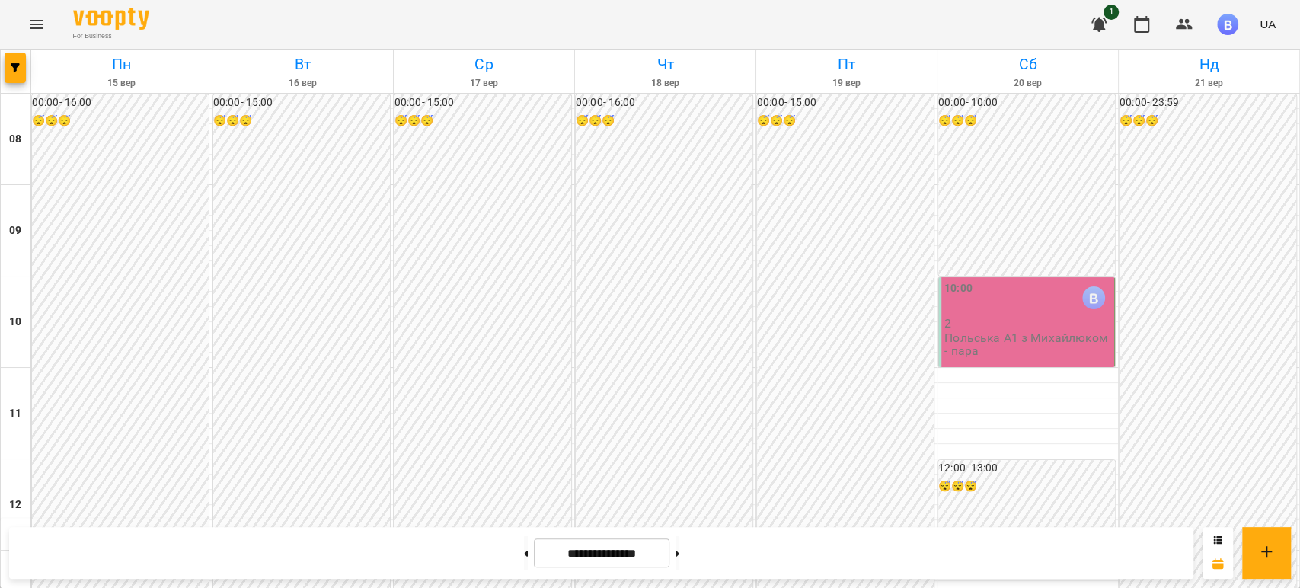
scroll to position [762, 0]
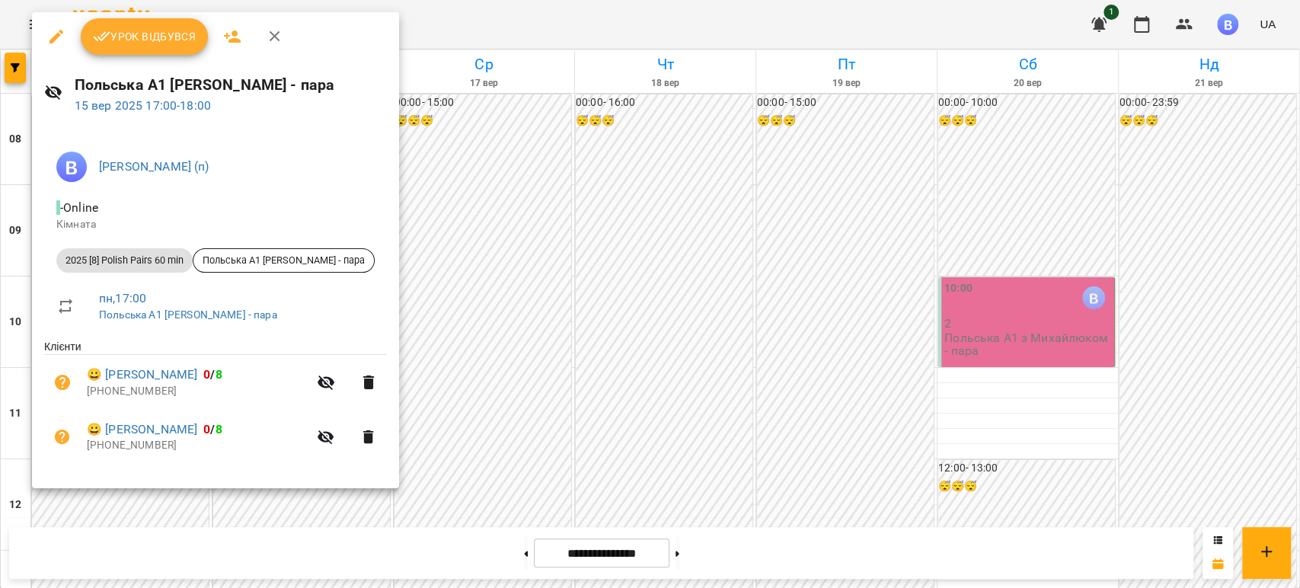
click at [481, 365] on div at bounding box center [650, 294] width 1300 height 588
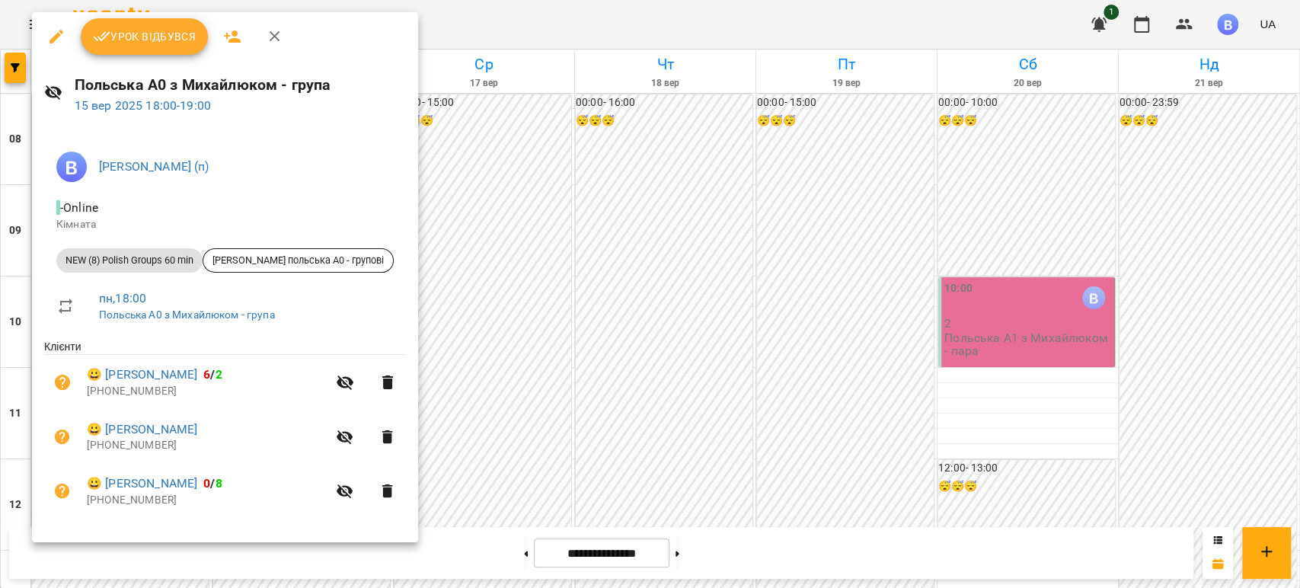
click at [554, 395] on div at bounding box center [650, 294] width 1300 height 588
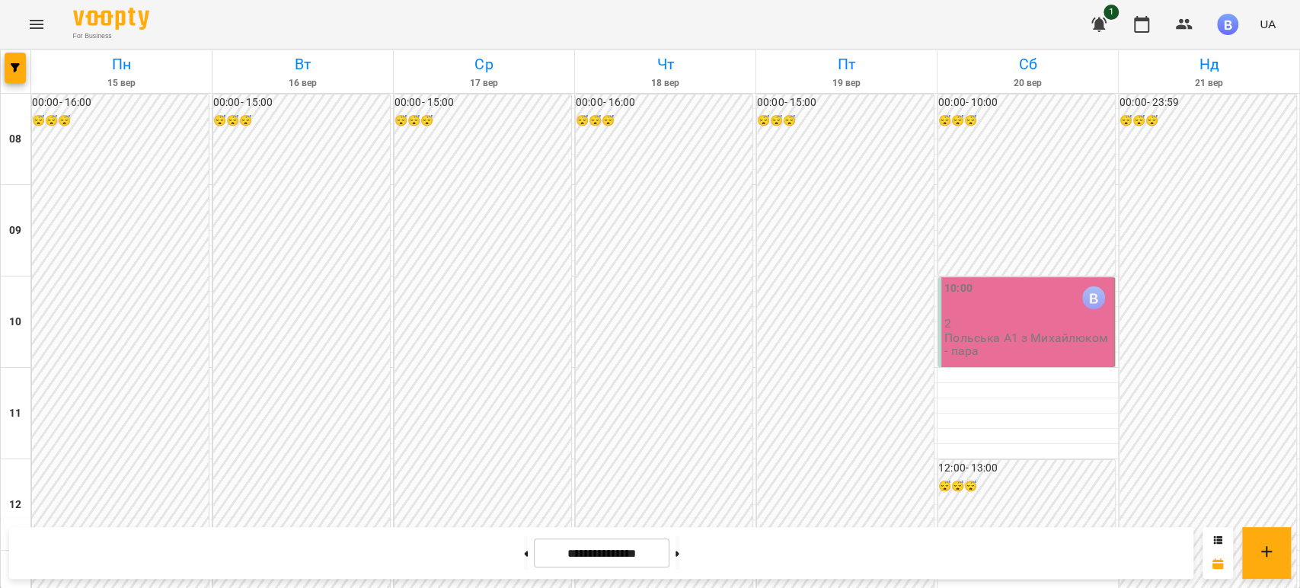
scroll to position [846, 0]
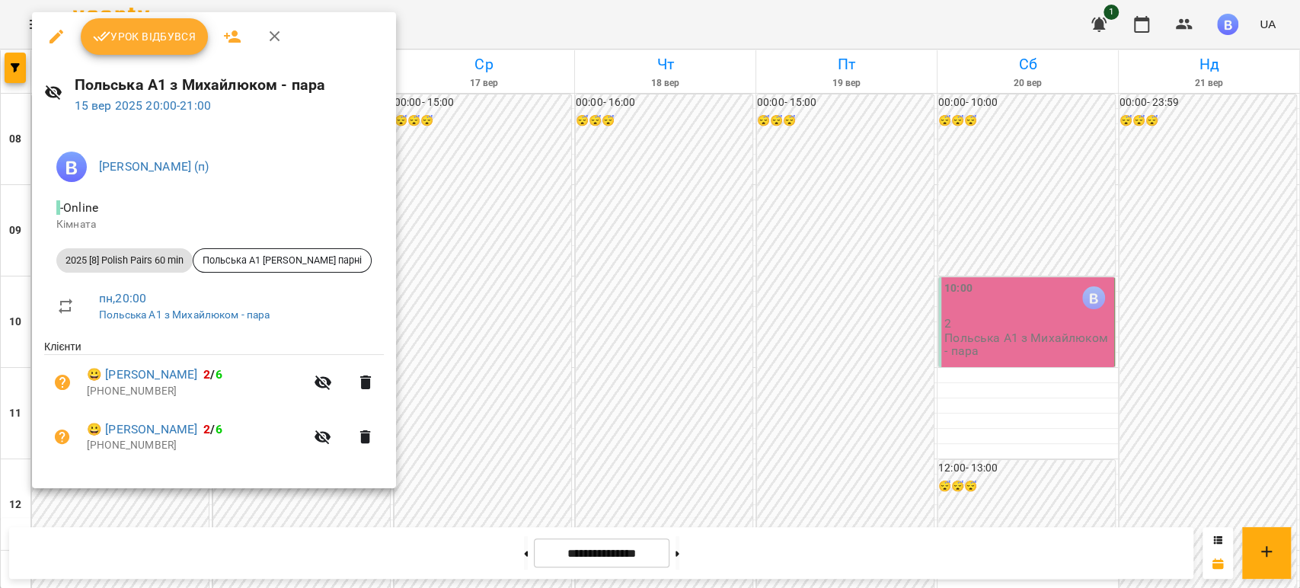
click at [436, 468] on div at bounding box center [650, 294] width 1300 height 588
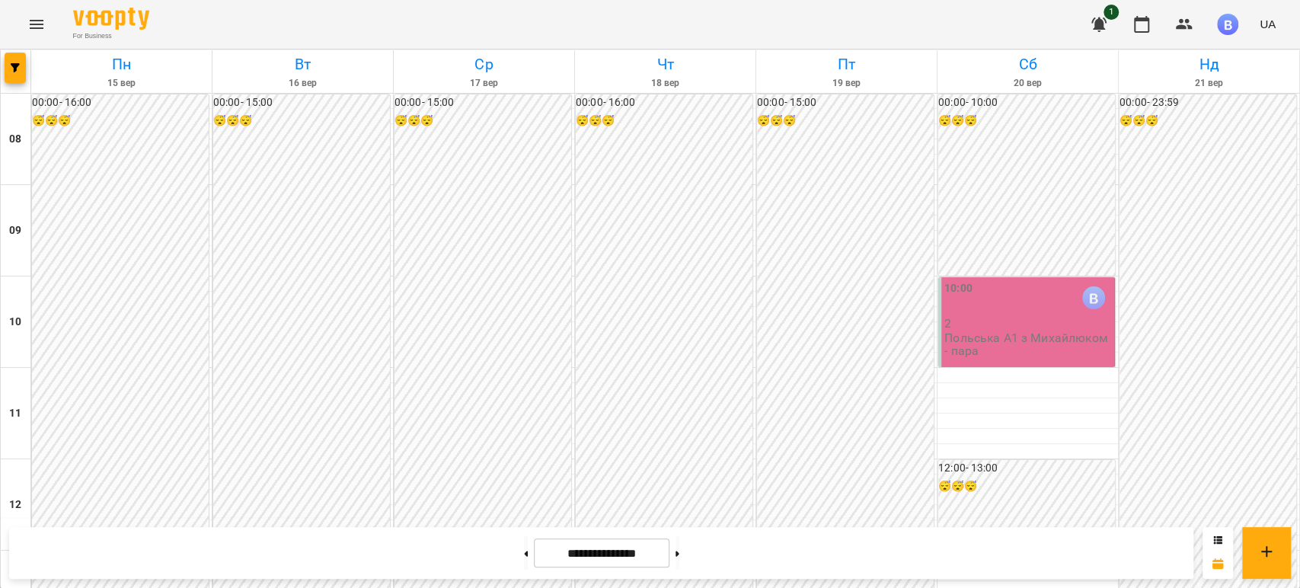
scroll to position [676, 0]
